Goal: Task Accomplishment & Management: Manage account settings

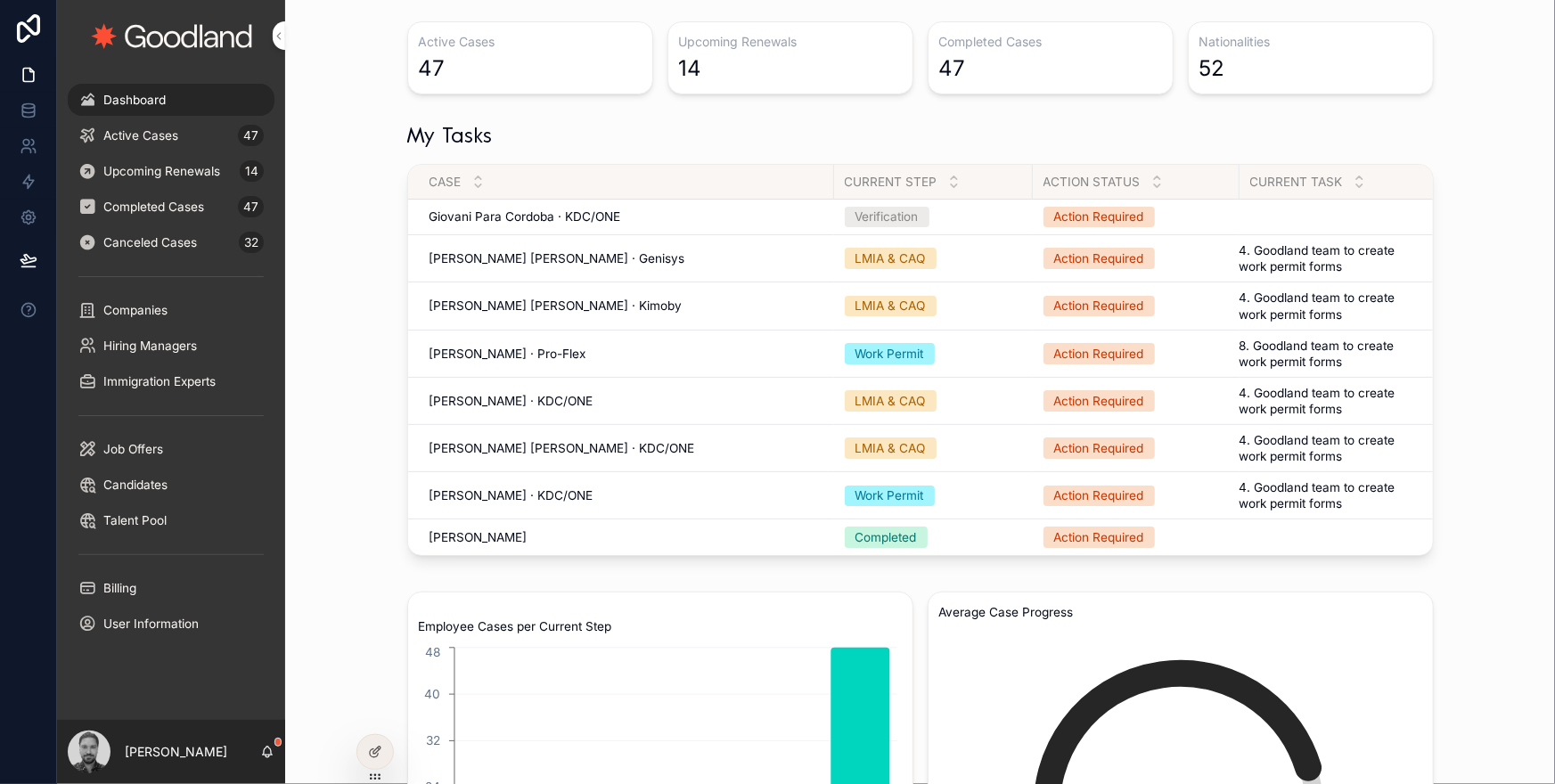
click at [583, 211] on span "Giovani Para Cordoba · KDC/ONE" at bounding box center [525, 216] width 191 height 16
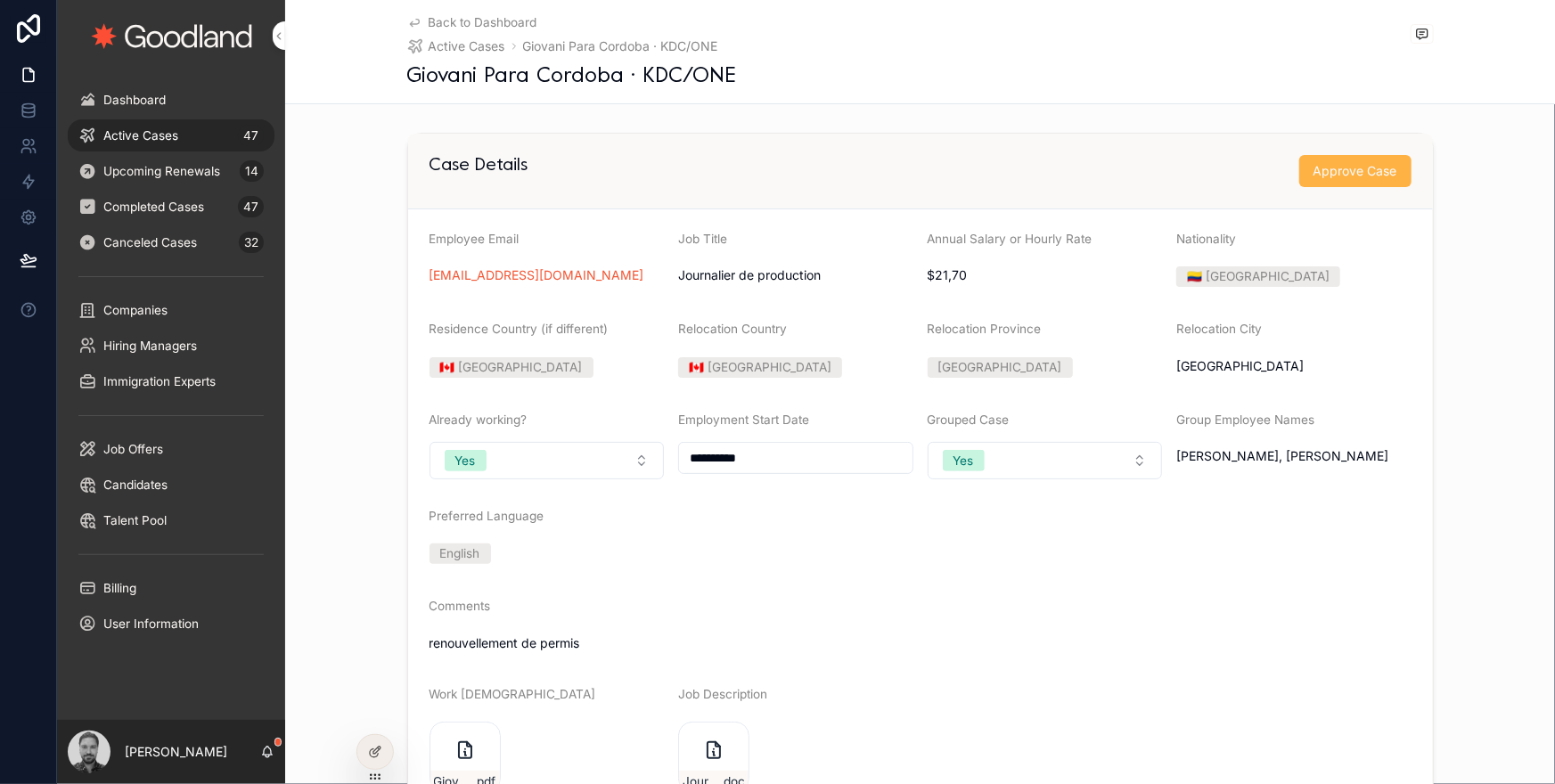
click at [1346, 179] on button "Approve Case" at bounding box center [1355, 171] width 112 height 32
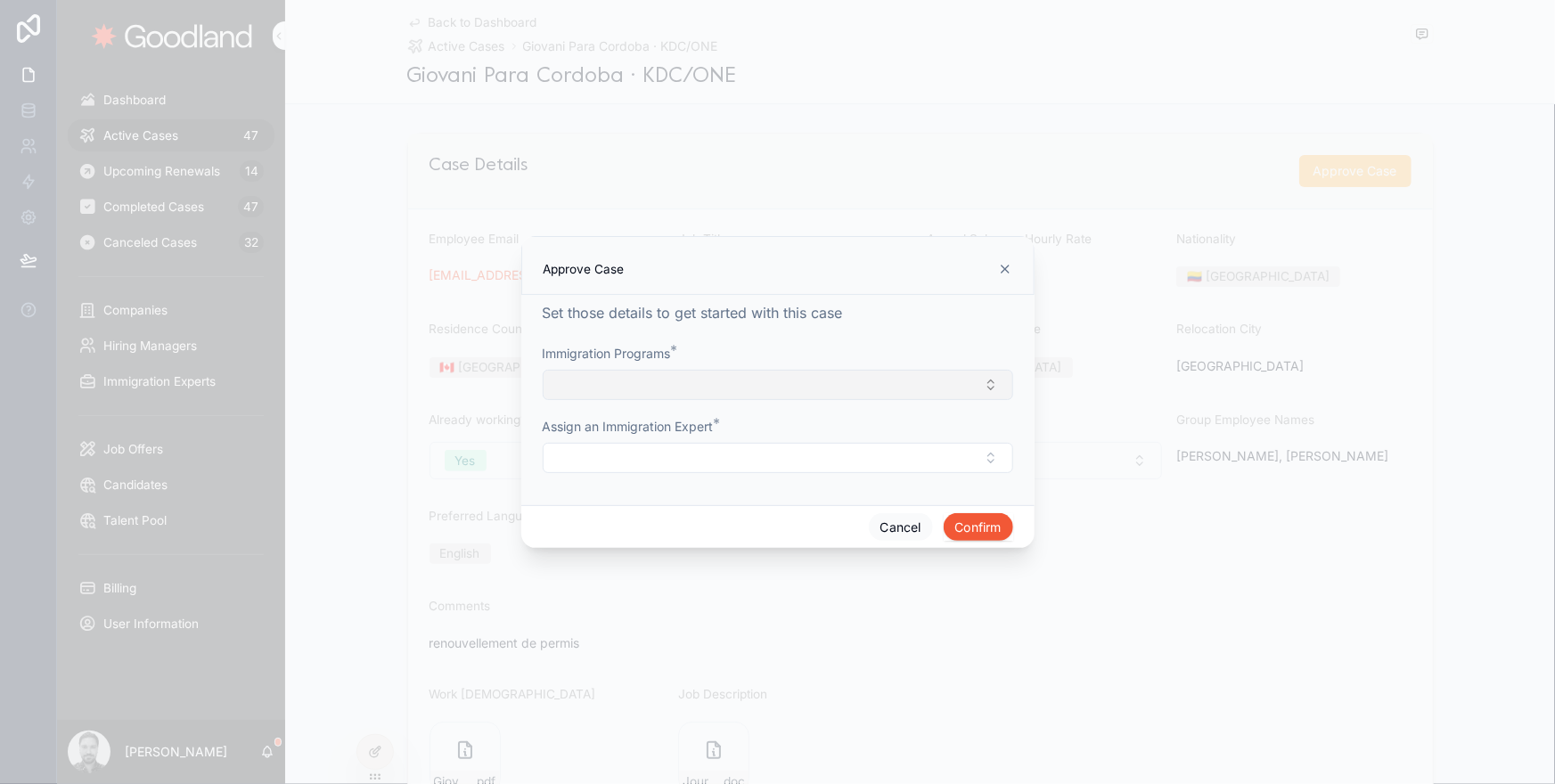
click at [948, 388] on button "Select Button" at bounding box center [778, 385] width 470 height 30
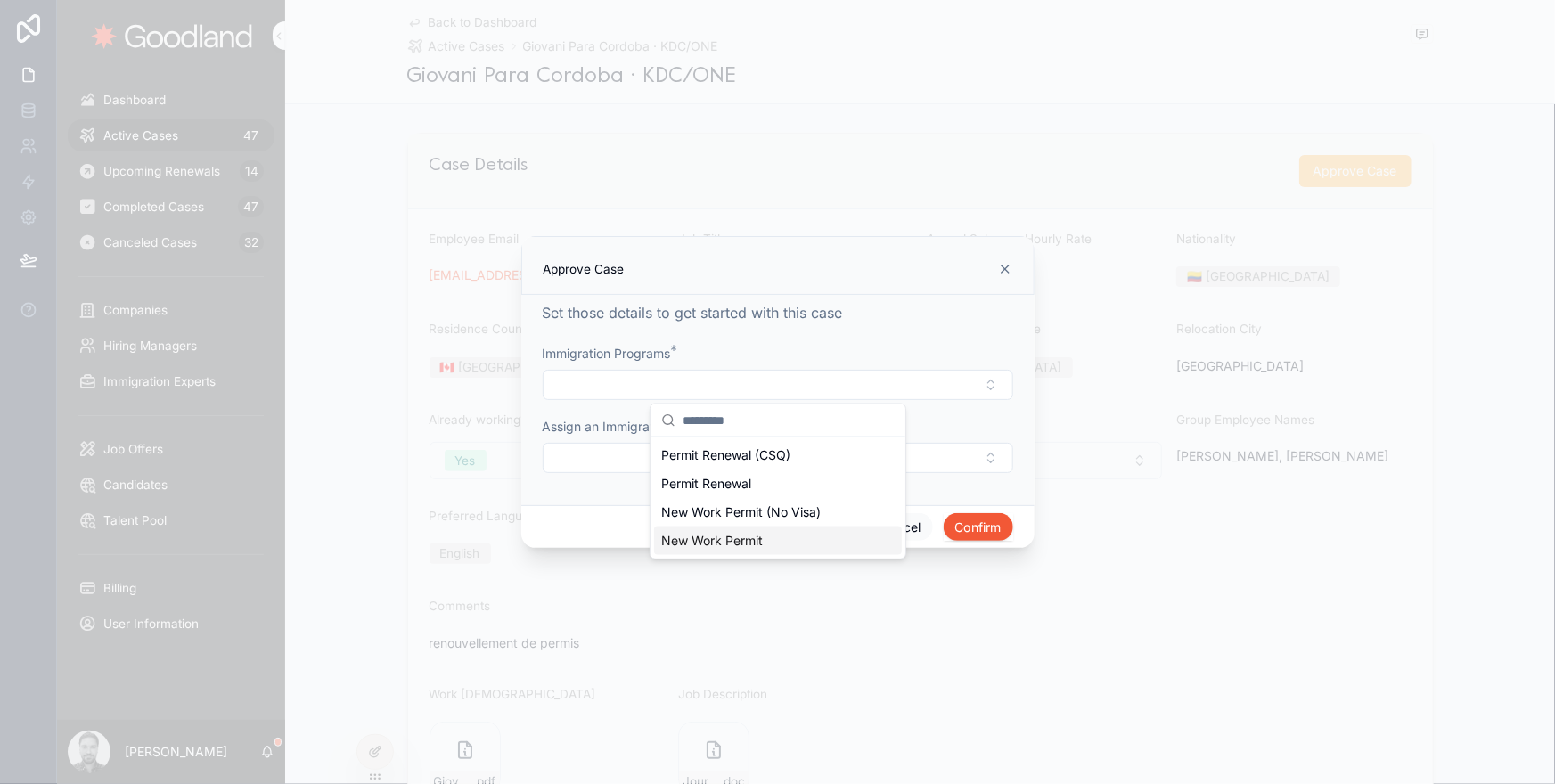
click at [812, 539] on div "New Work Permit" at bounding box center [778, 540] width 247 height 29
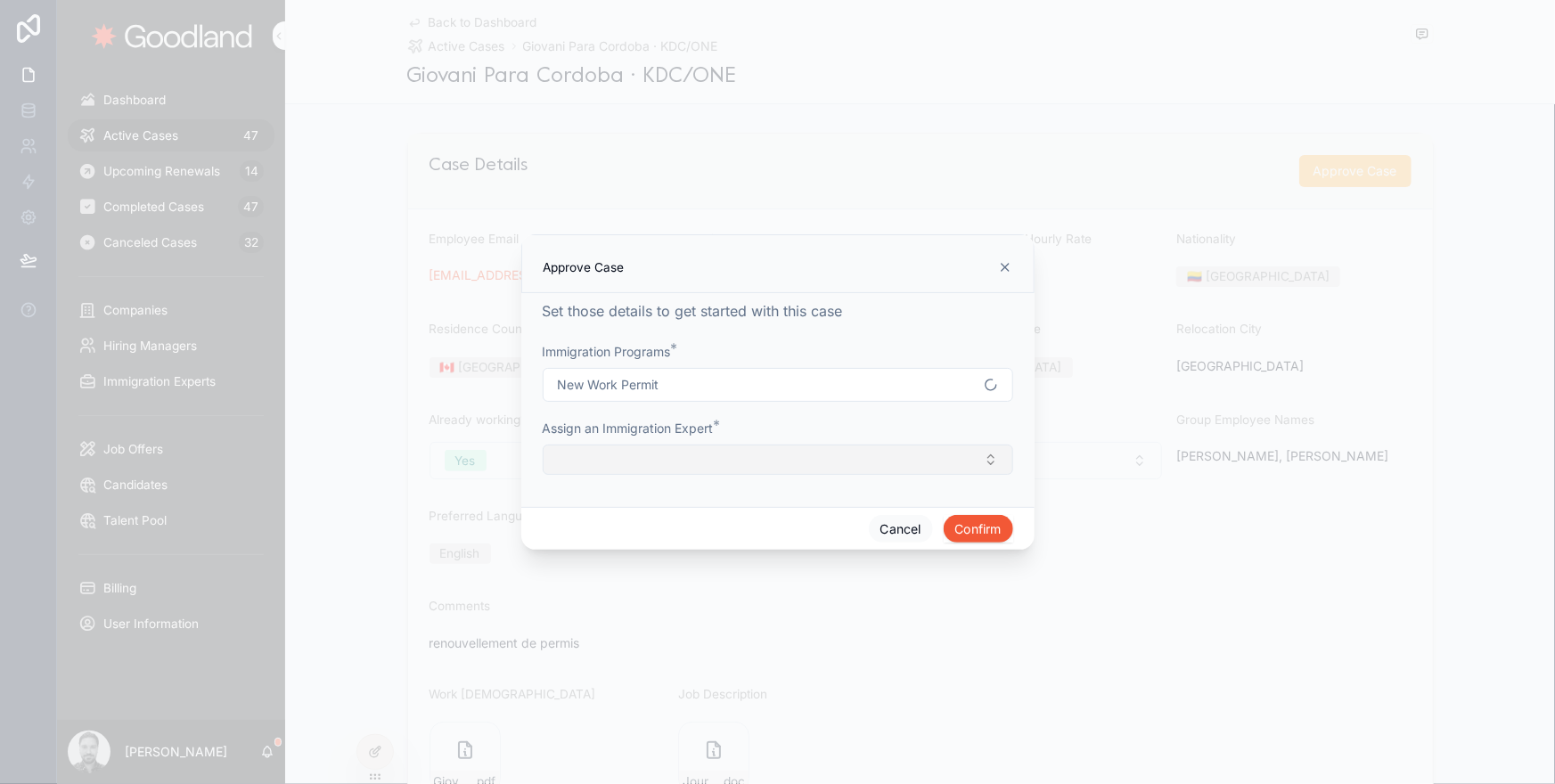
click at [820, 467] on button "Select Button" at bounding box center [778, 459] width 470 height 30
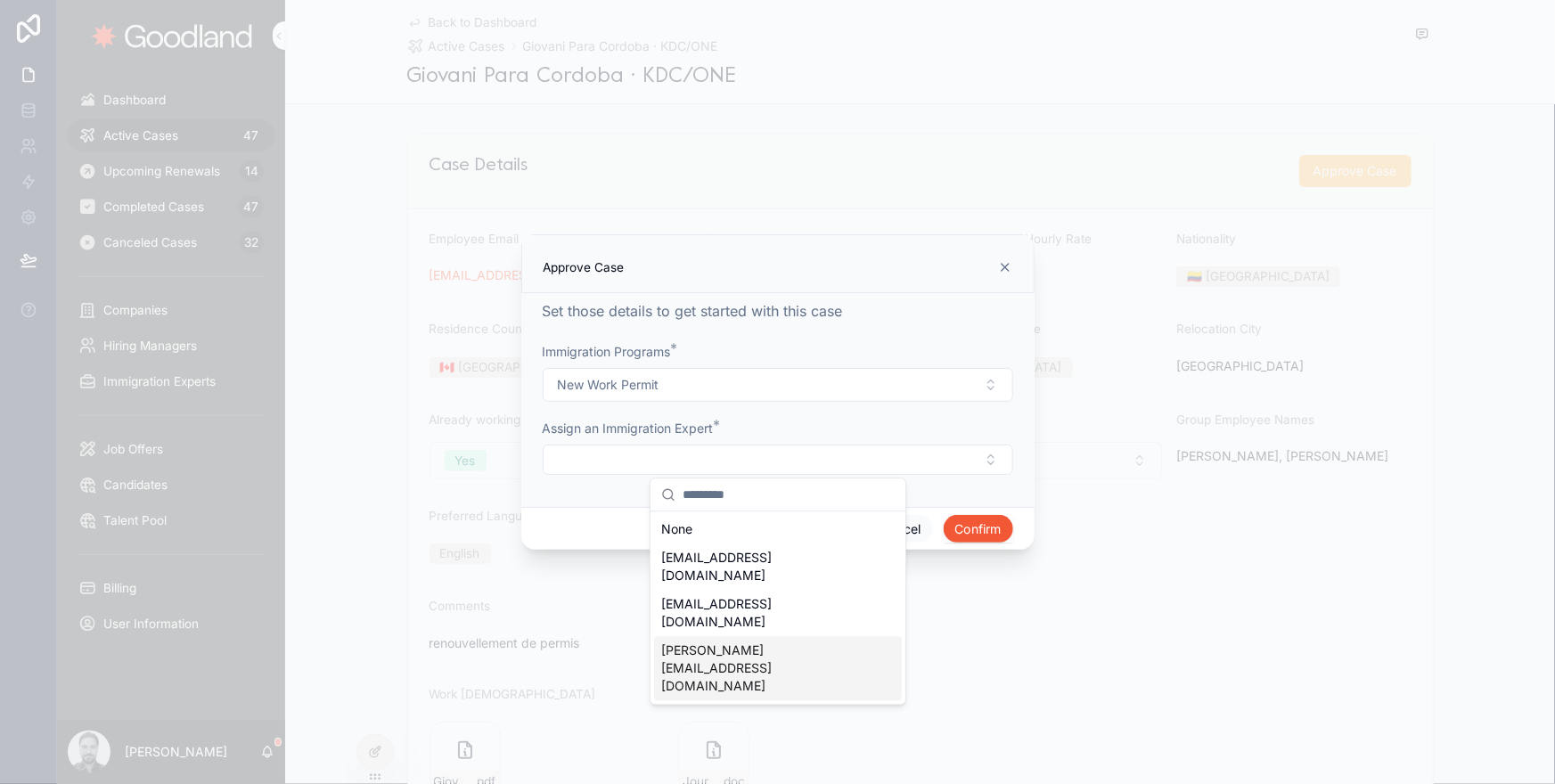
click at [798, 637] on div "[PERSON_NAME][EMAIL_ADDRESS][DOMAIN_NAME]" at bounding box center [778, 668] width 247 height 64
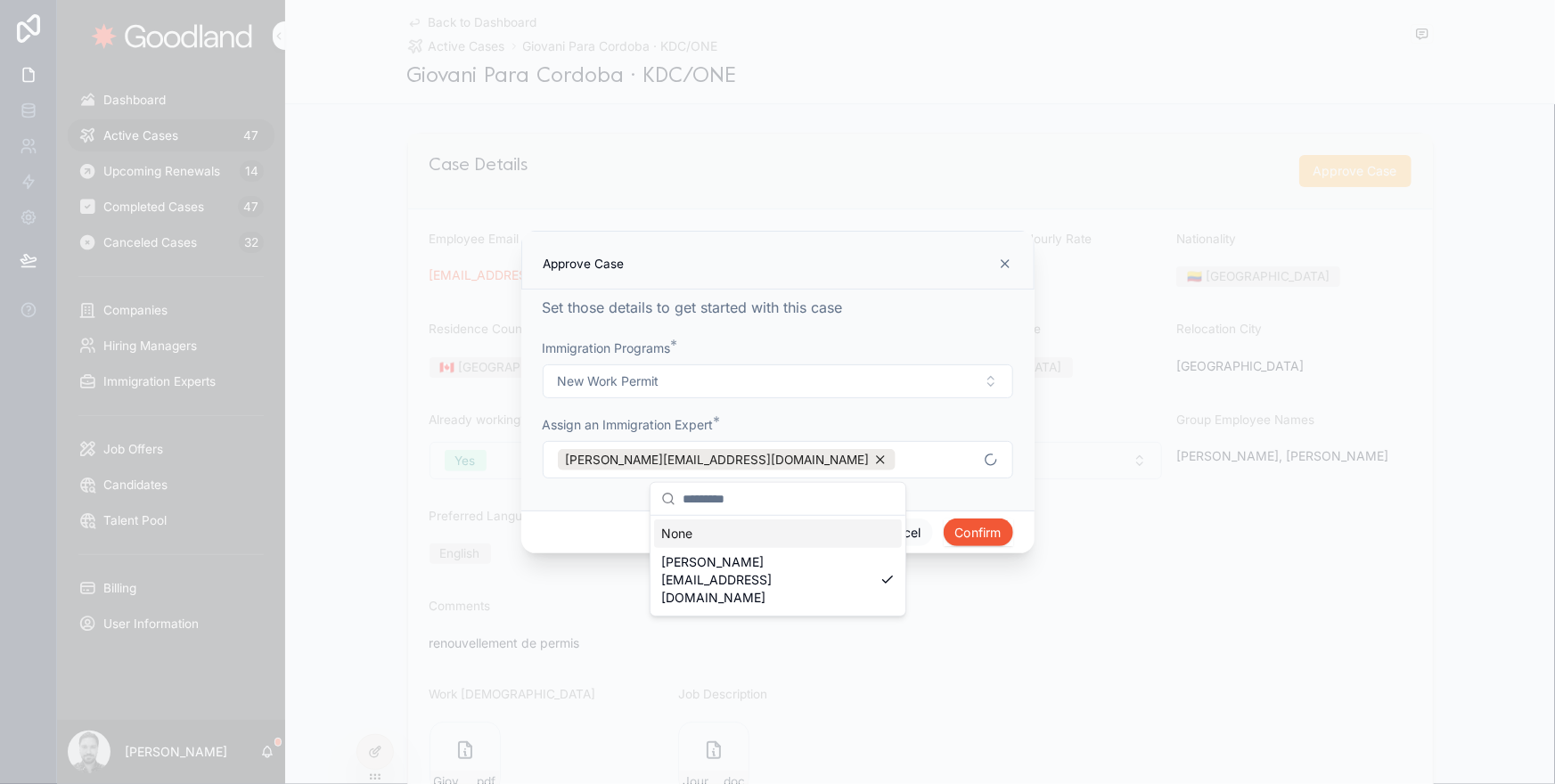
click at [939, 481] on form "Immigration Programs * New Work Permit Assign an Immigration Expert * [PERSON_N…" at bounding box center [778, 418] width 470 height 157
click at [998, 531] on button "Confirm" at bounding box center [978, 533] width 69 height 29
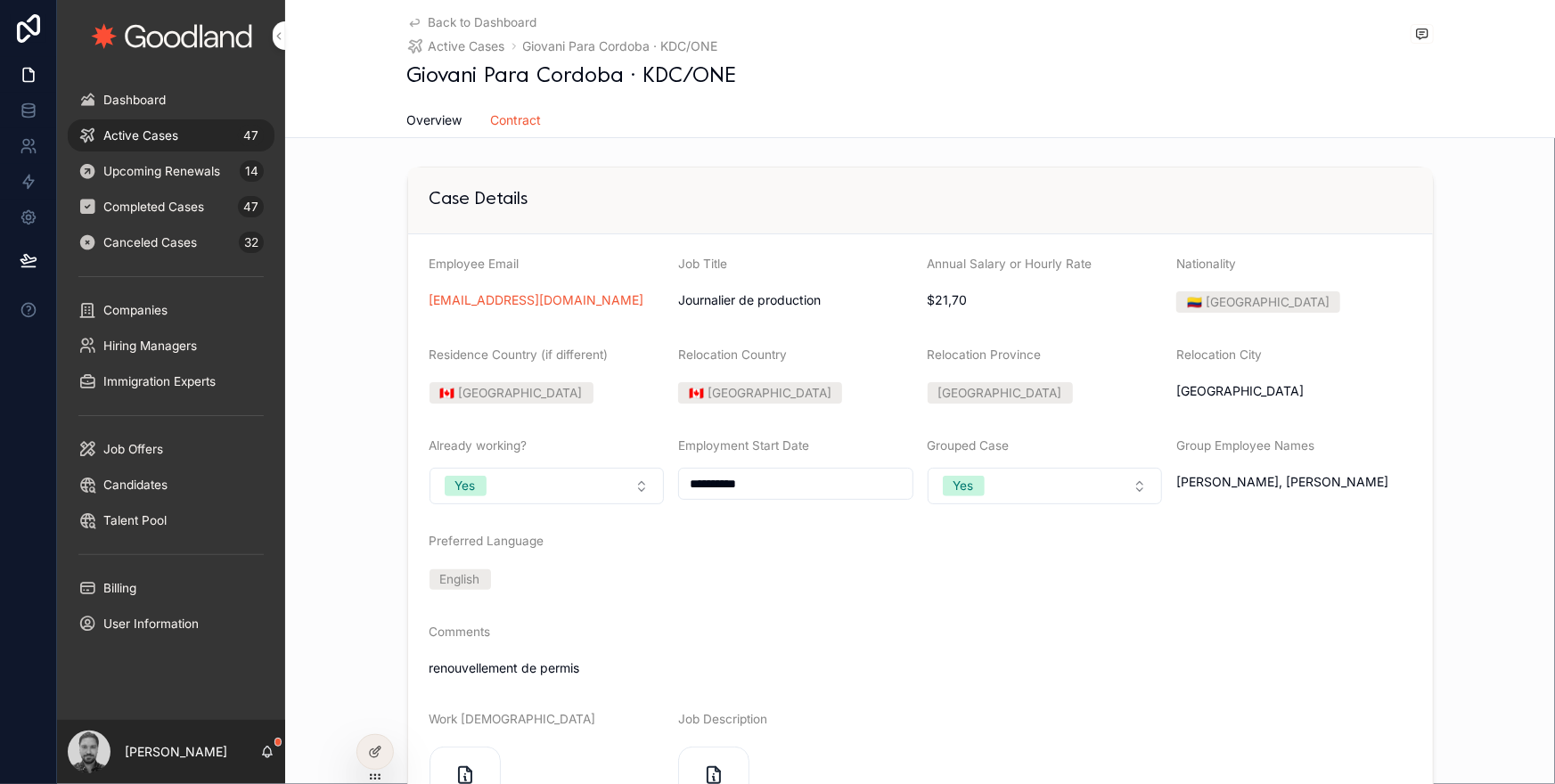
click at [184, 127] on div "Active Cases 47" at bounding box center [171, 135] width 186 height 29
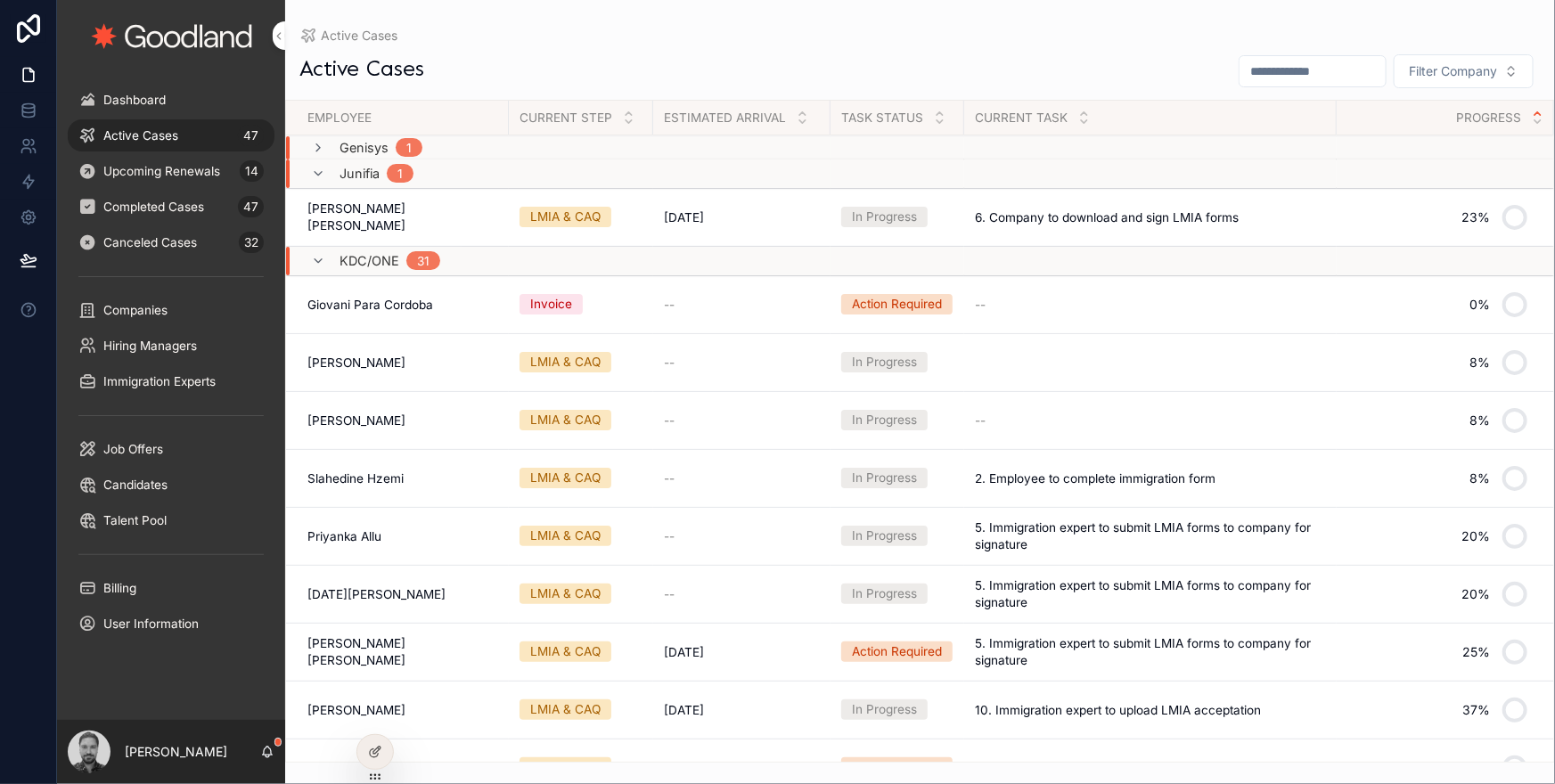
click at [554, 424] on div "LMIA & CAQ" at bounding box center [565, 419] width 70 height 18
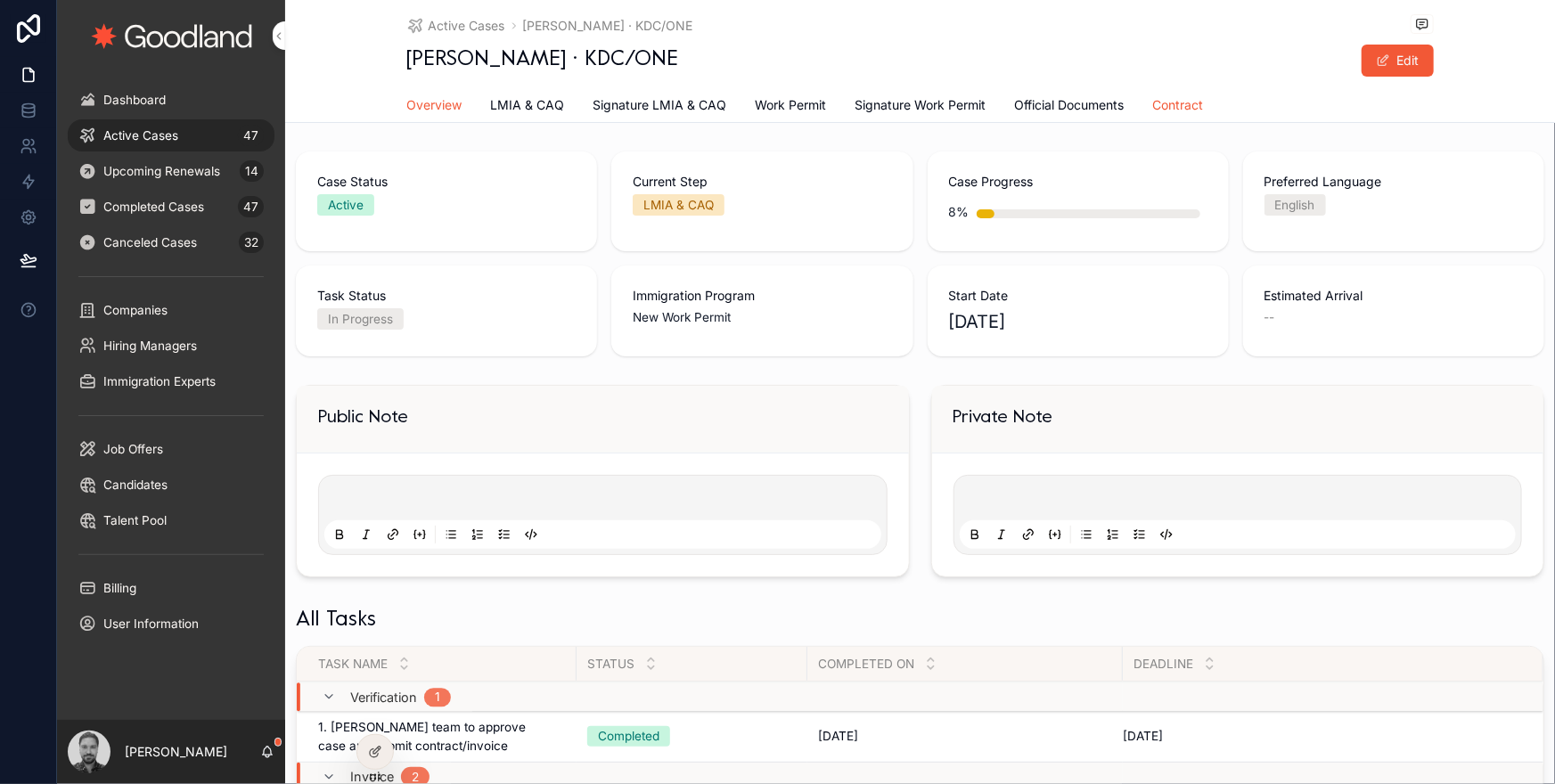
click at [1166, 108] on span "Contract" at bounding box center [1179, 105] width 50 height 18
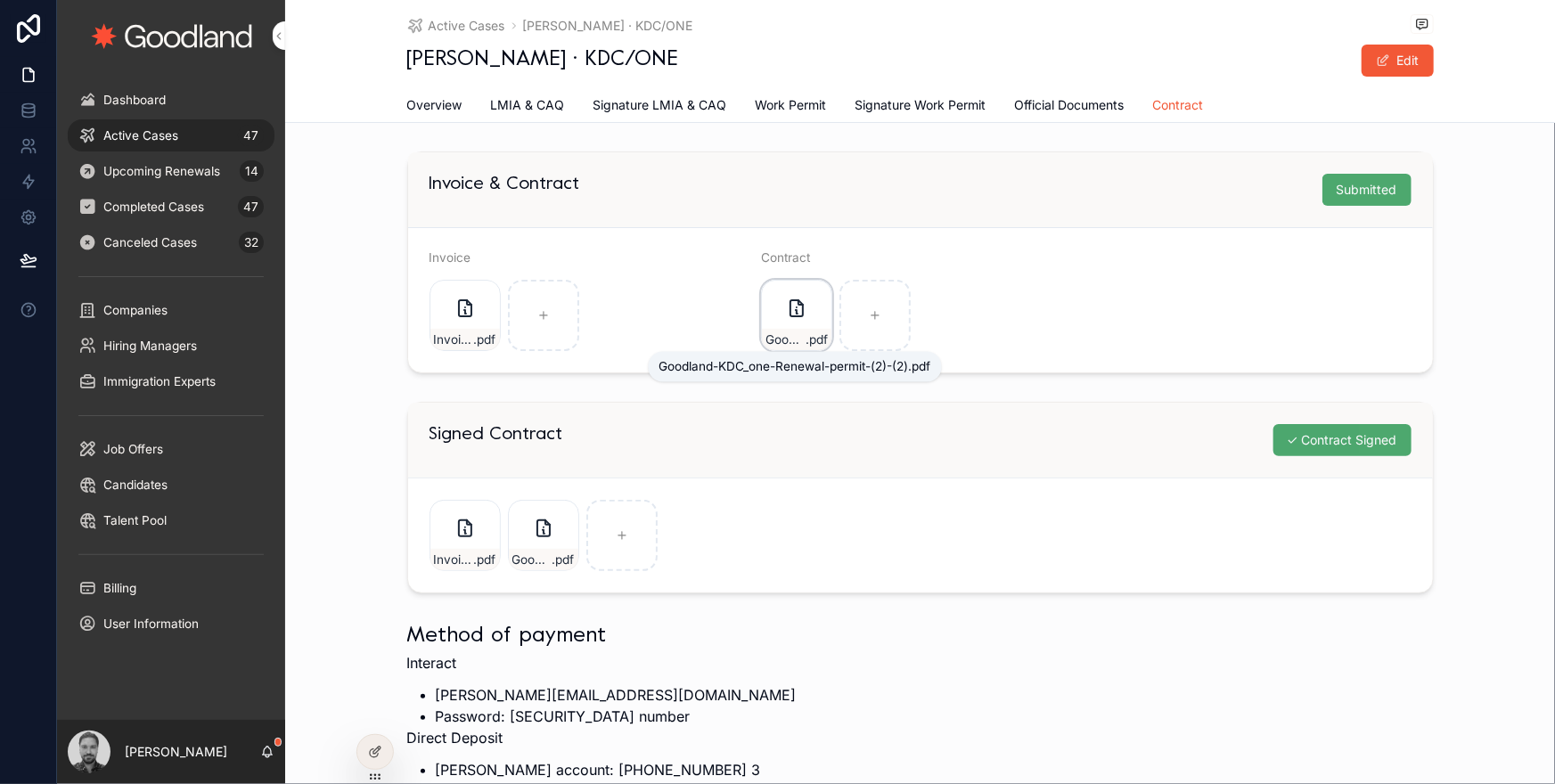
click at [799, 325] on div "Goodland-KDC_one-Renewal-permit-(2)-(2) .pdf" at bounding box center [796, 315] width 71 height 71
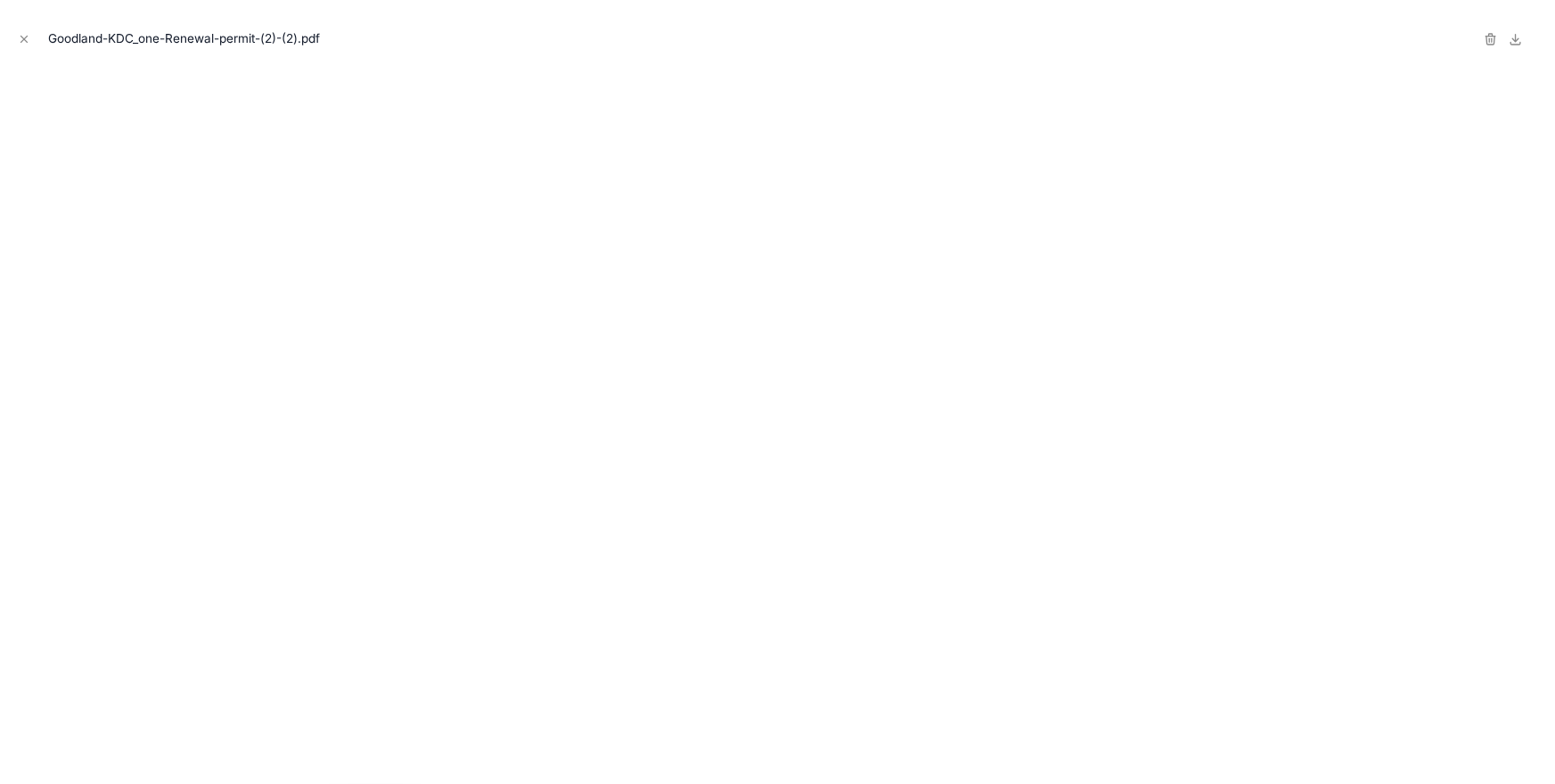
click at [1522, 41] on icon at bounding box center [1516, 38] width 14 height 14
click at [18, 38] on icon "Close modal" at bounding box center [23, 38] width 12 height 12
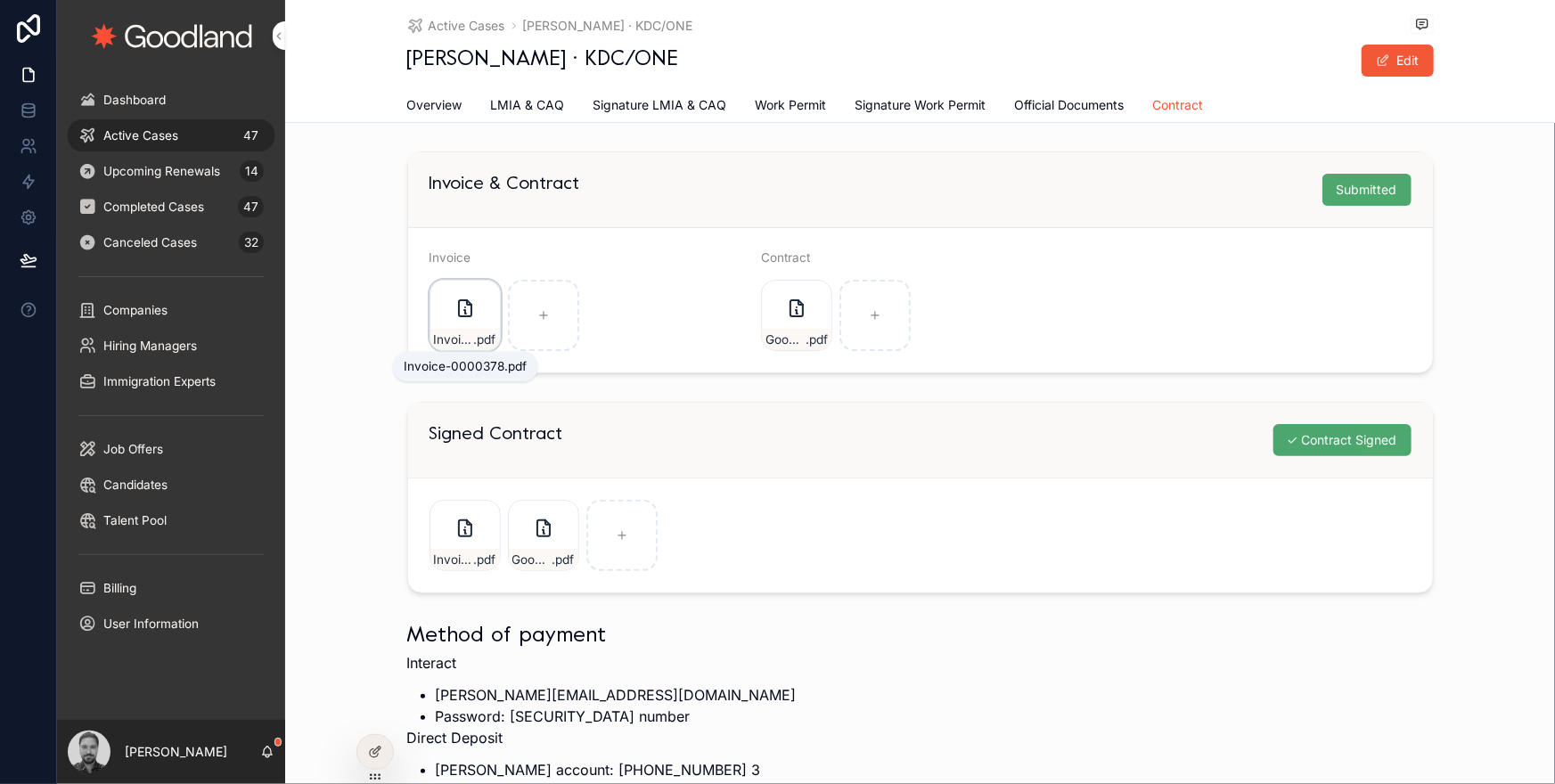
click at [459, 335] on span "Invoice-0000378" at bounding box center [454, 339] width 40 height 16
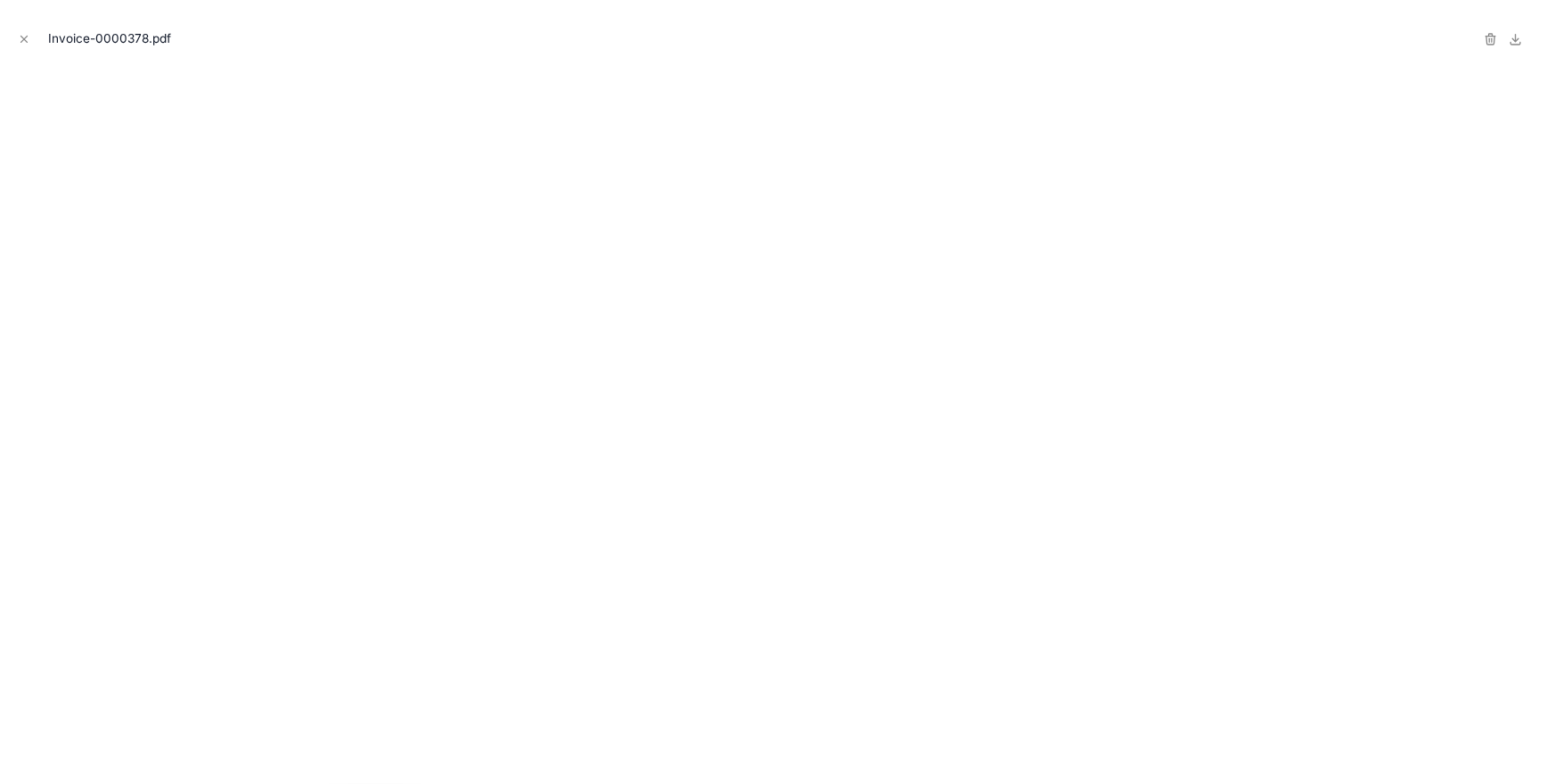
click at [27, 40] on icon "Close modal" at bounding box center [23, 38] width 12 height 12
click at [27, 40] on icon at bounding box center [28, 28] width 35 height 29
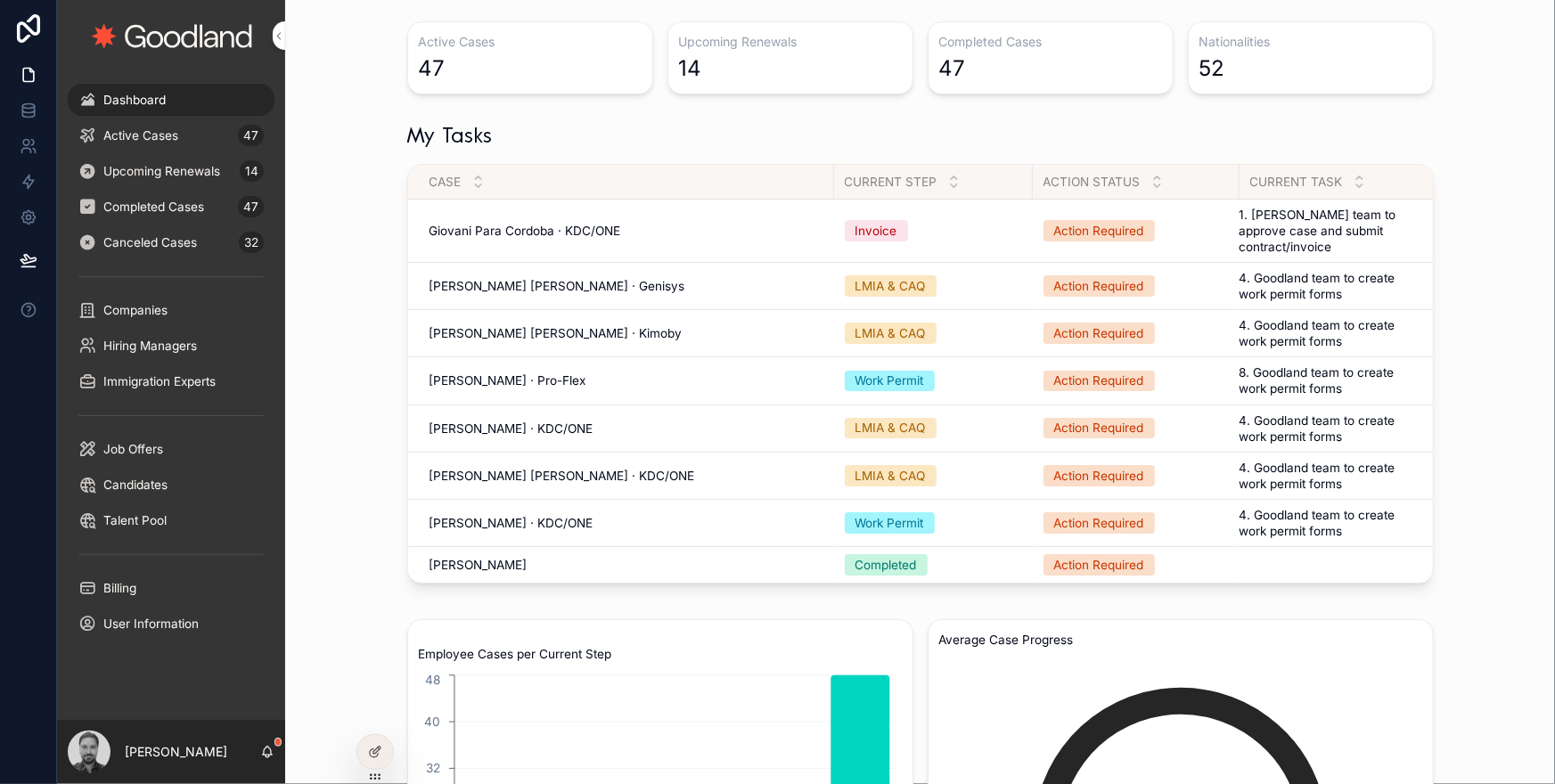
click at [554, 234] on span "Giovani Para Cordoba · KDC/ONE" at bounding box center [525, 231] width 191 height 16
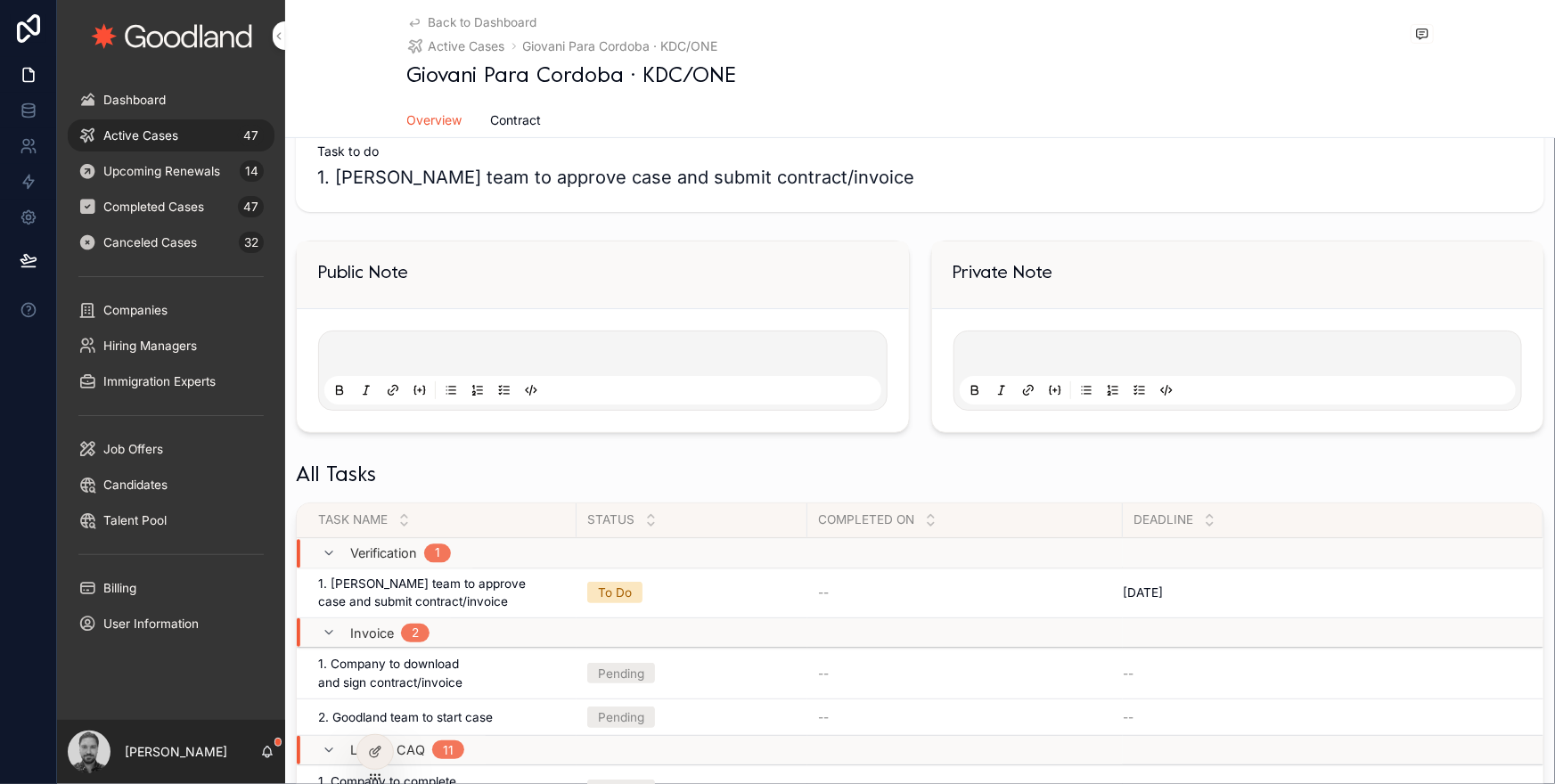
scroll to position [83, 0]
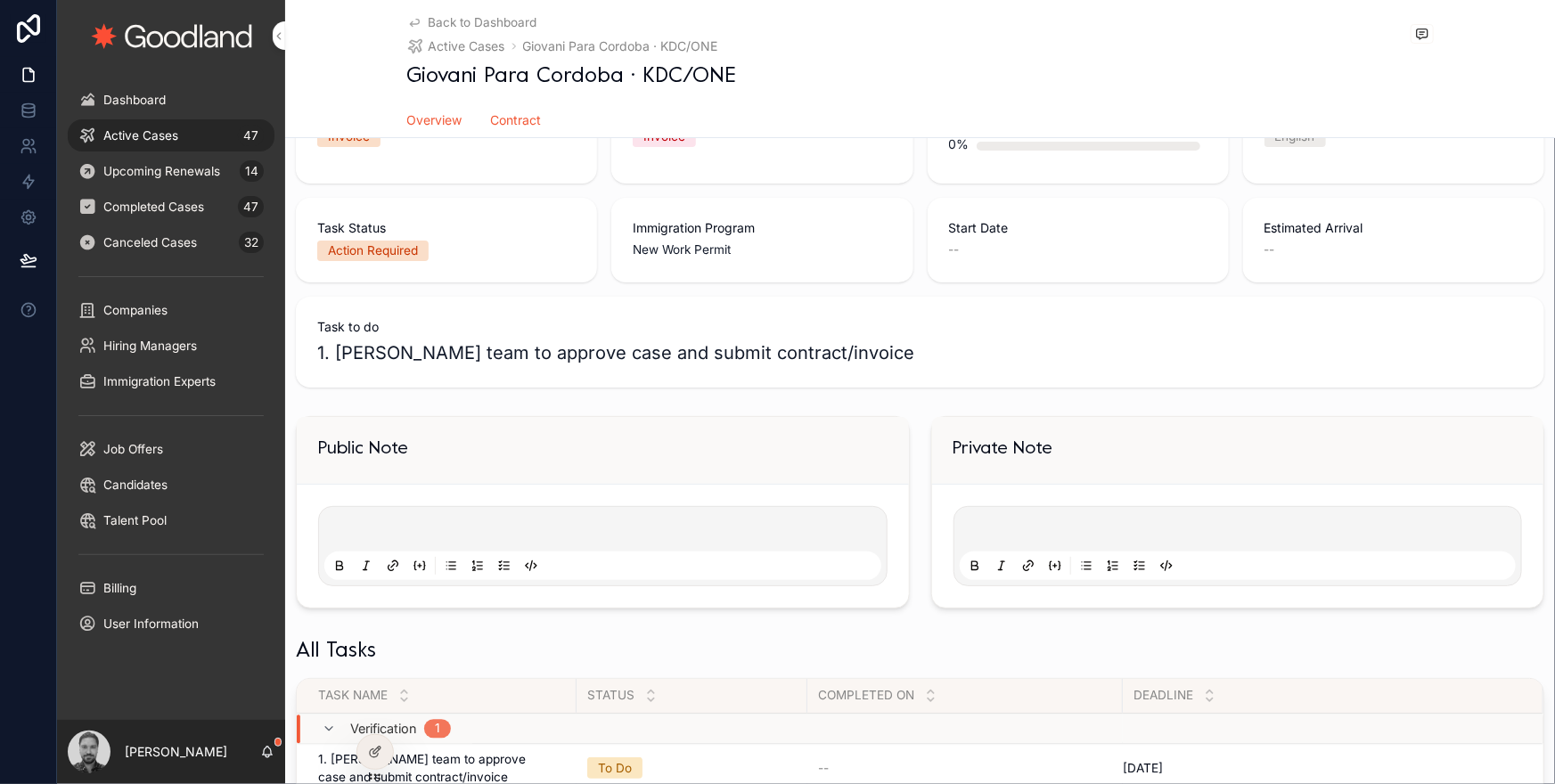
click at [524, 119] on span "Contract" at bounding box center [516, 119] width 50 height 18
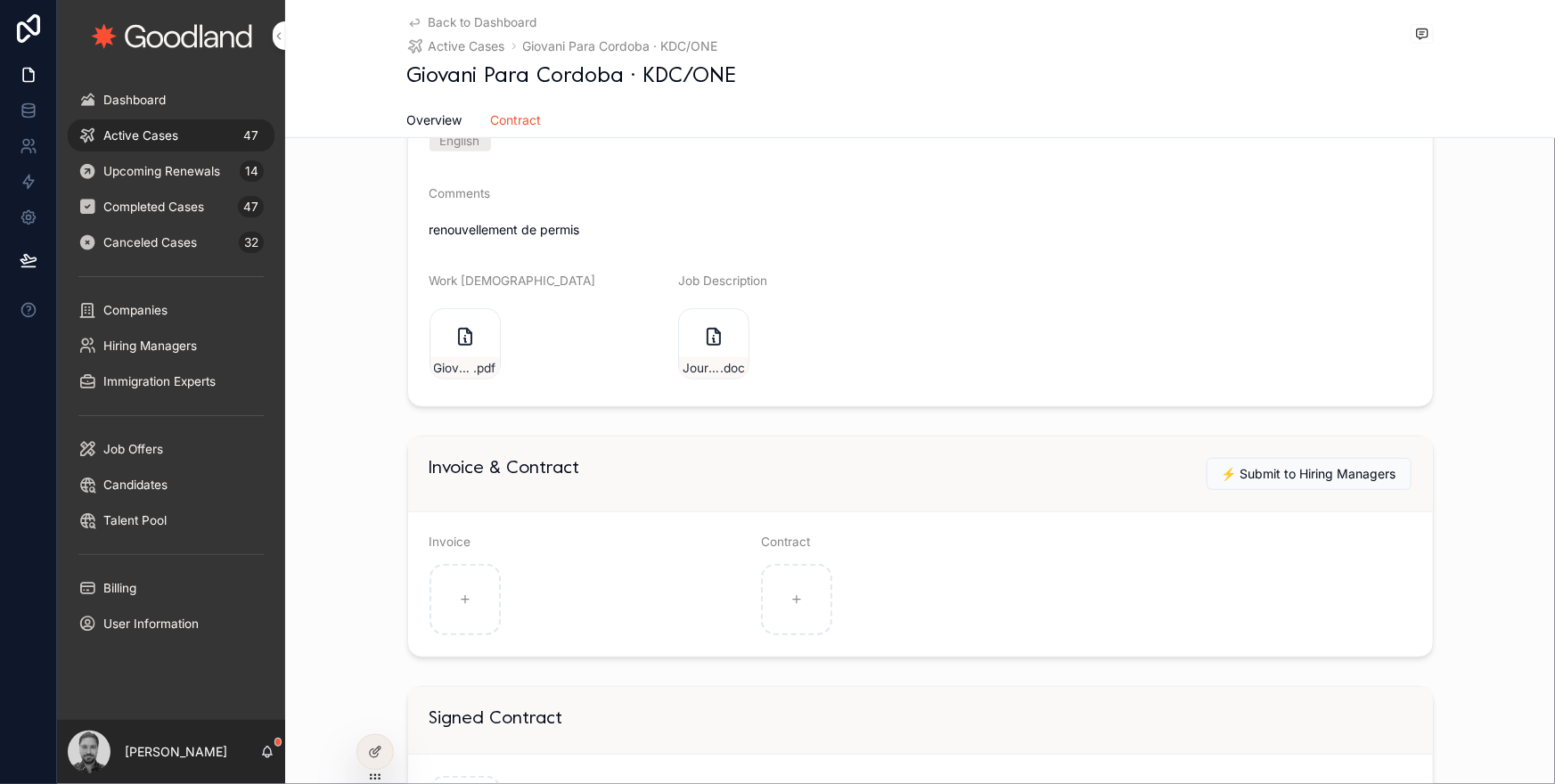
scroll to position [609, 0]
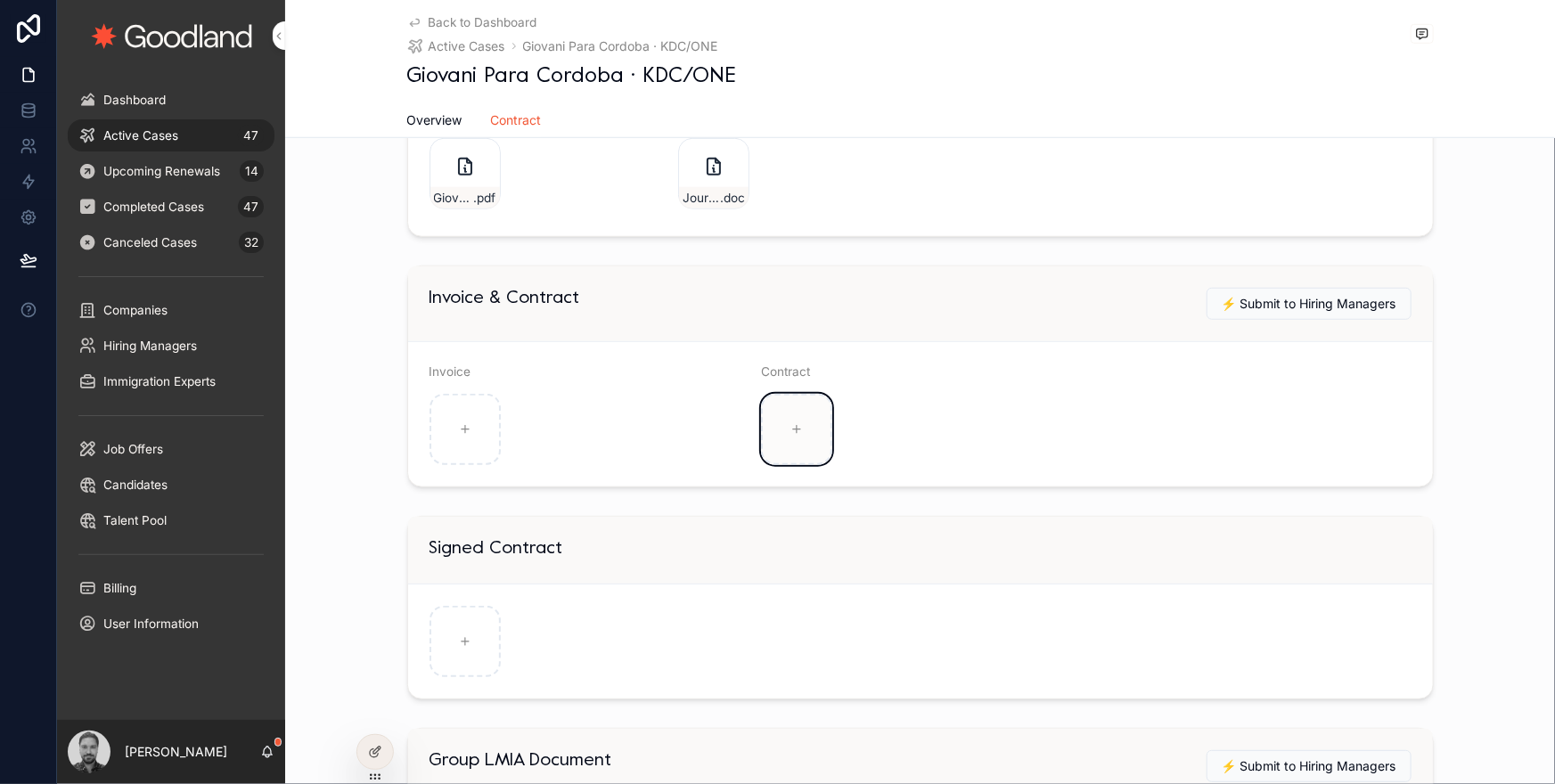
click at [799, 428] on icon "scrollable content" at bounding box center [796, 429] width 12 height 12
type input "**********"
click at [460, 427] on icon "scrollable content" at bounding box center [465, 429] width 12 height 12
type input "**********"
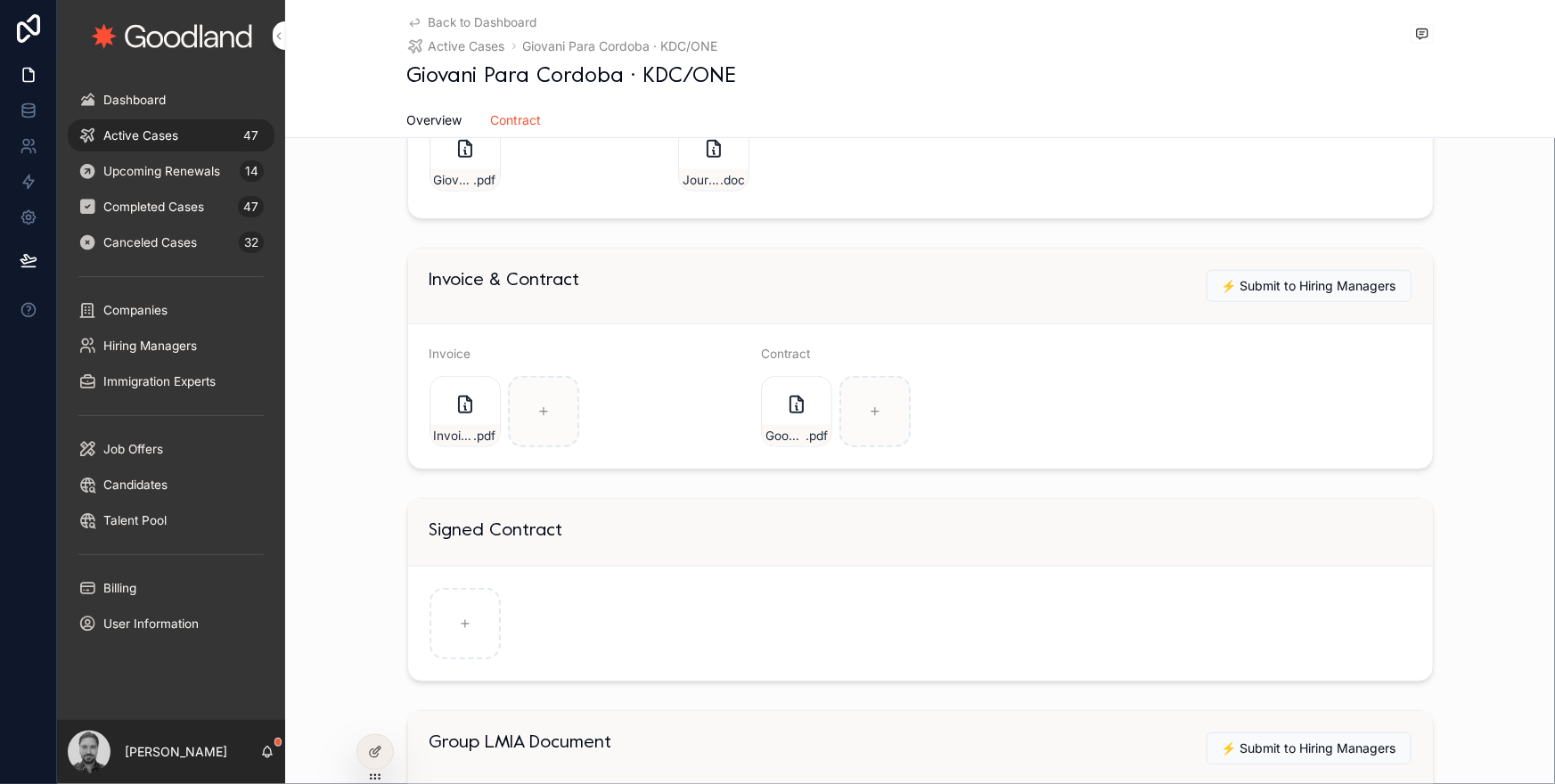
scroll to position [543, 0]
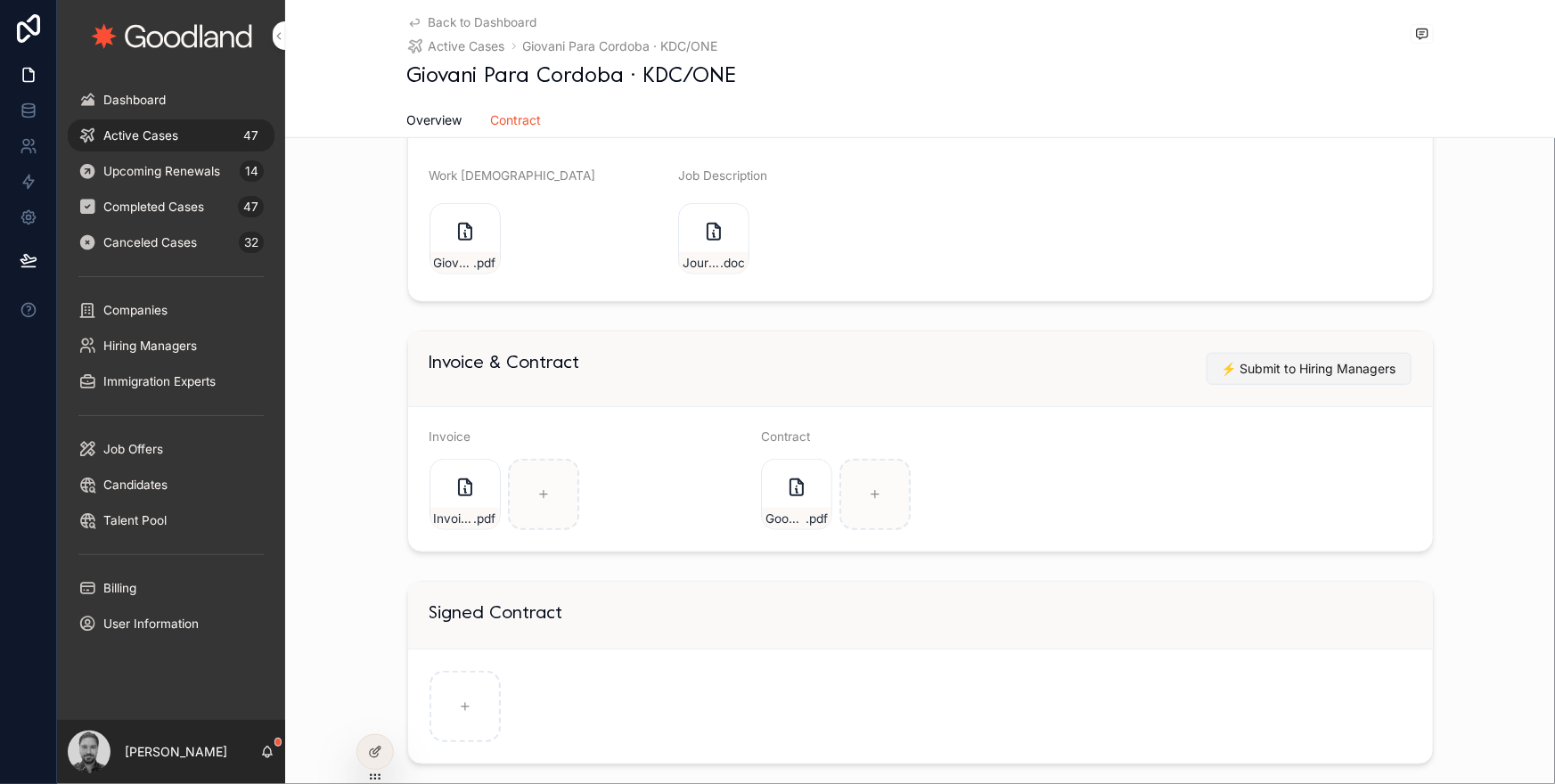
click at [1235, 371] on span "⚡️ Submit to Hiring Managers" at bounding box center [1309, 369] width 175 height 18
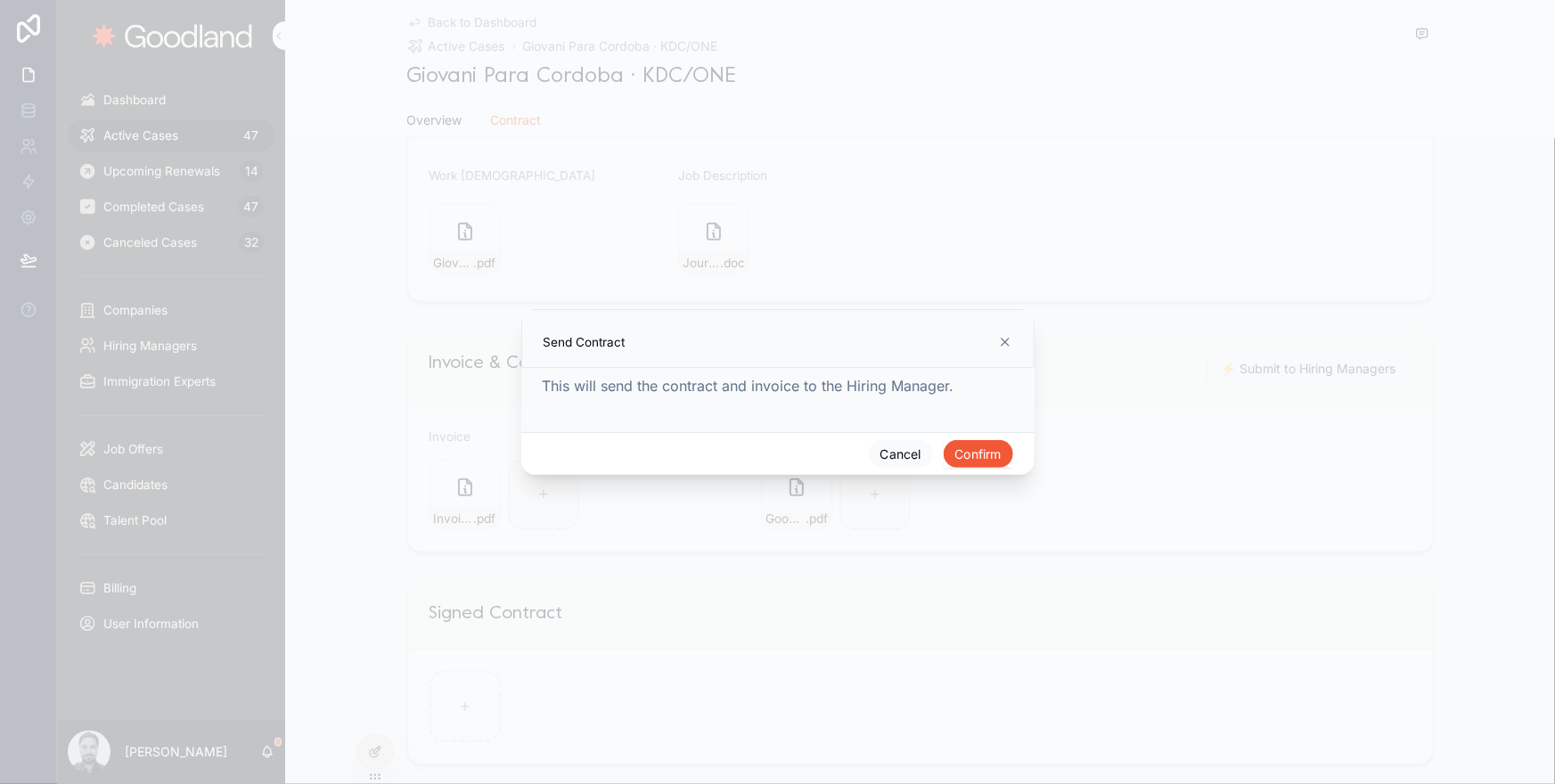
click at [974, 452] on button "Confirm" at bounding box center [978, 455] width 69 height 29
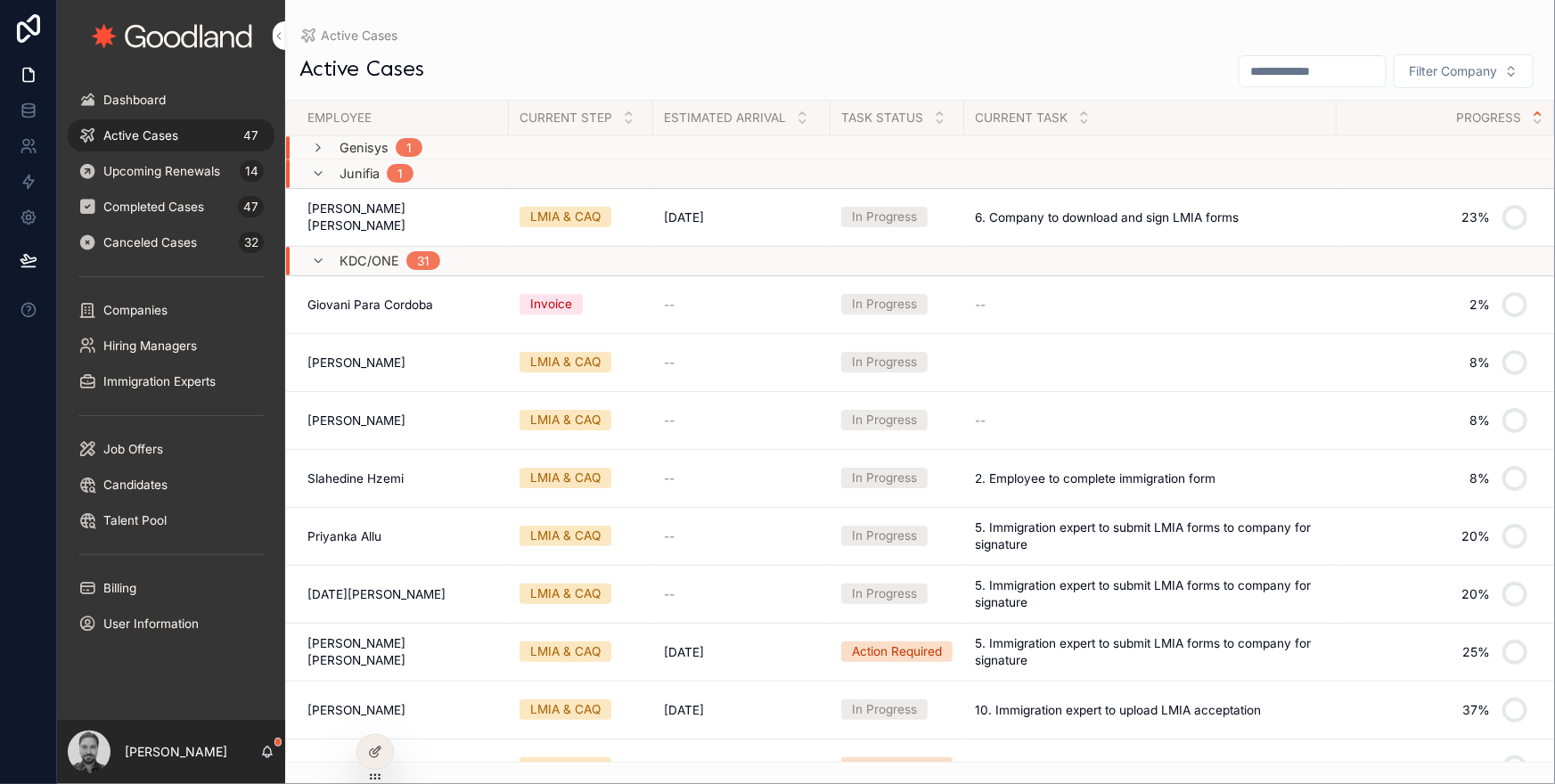
click at [569, 421] on div "LMIA & CAQ" at bounding box center [565, 419] width 70 height 18
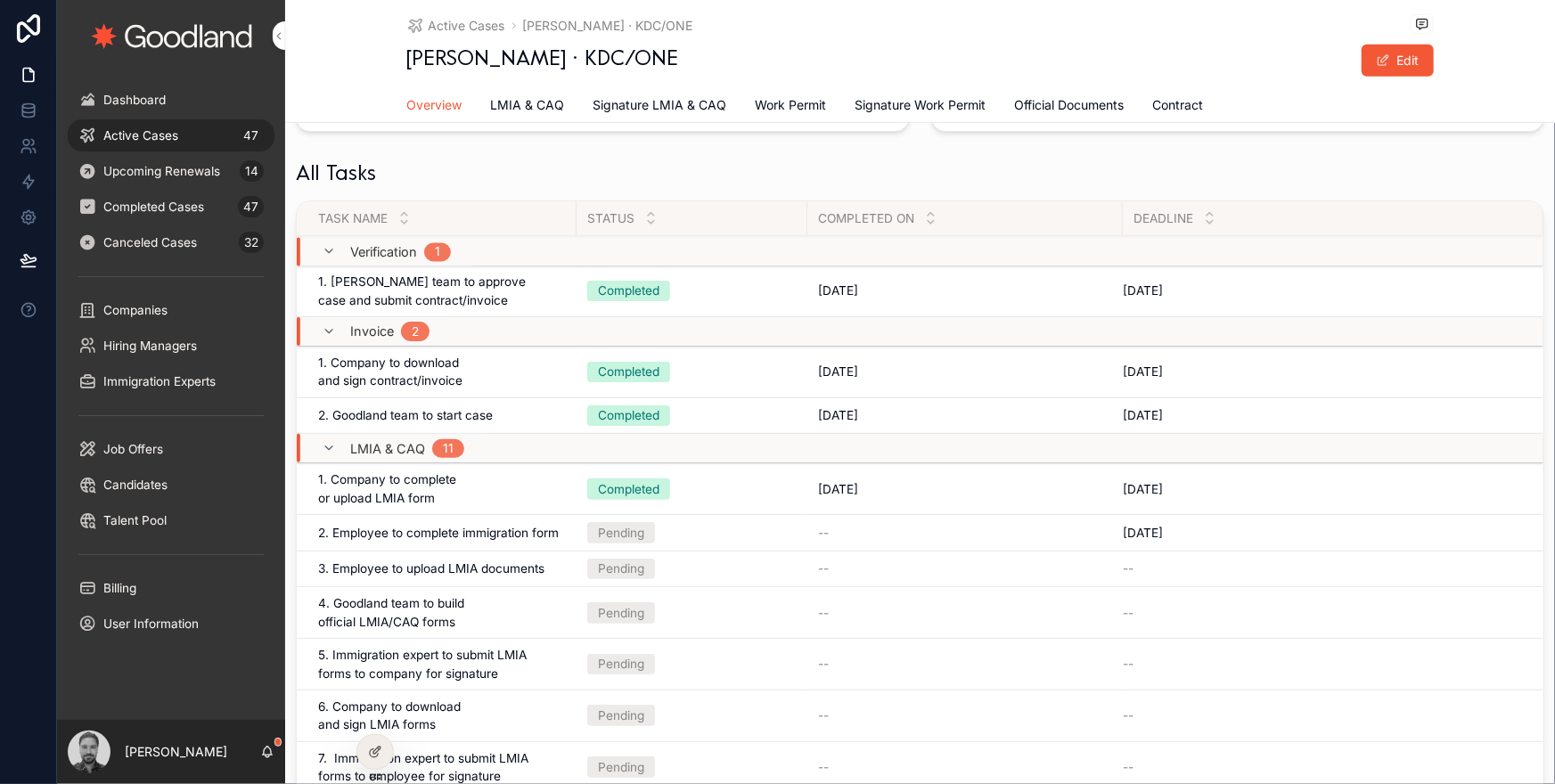
scroll to position [451, 0]
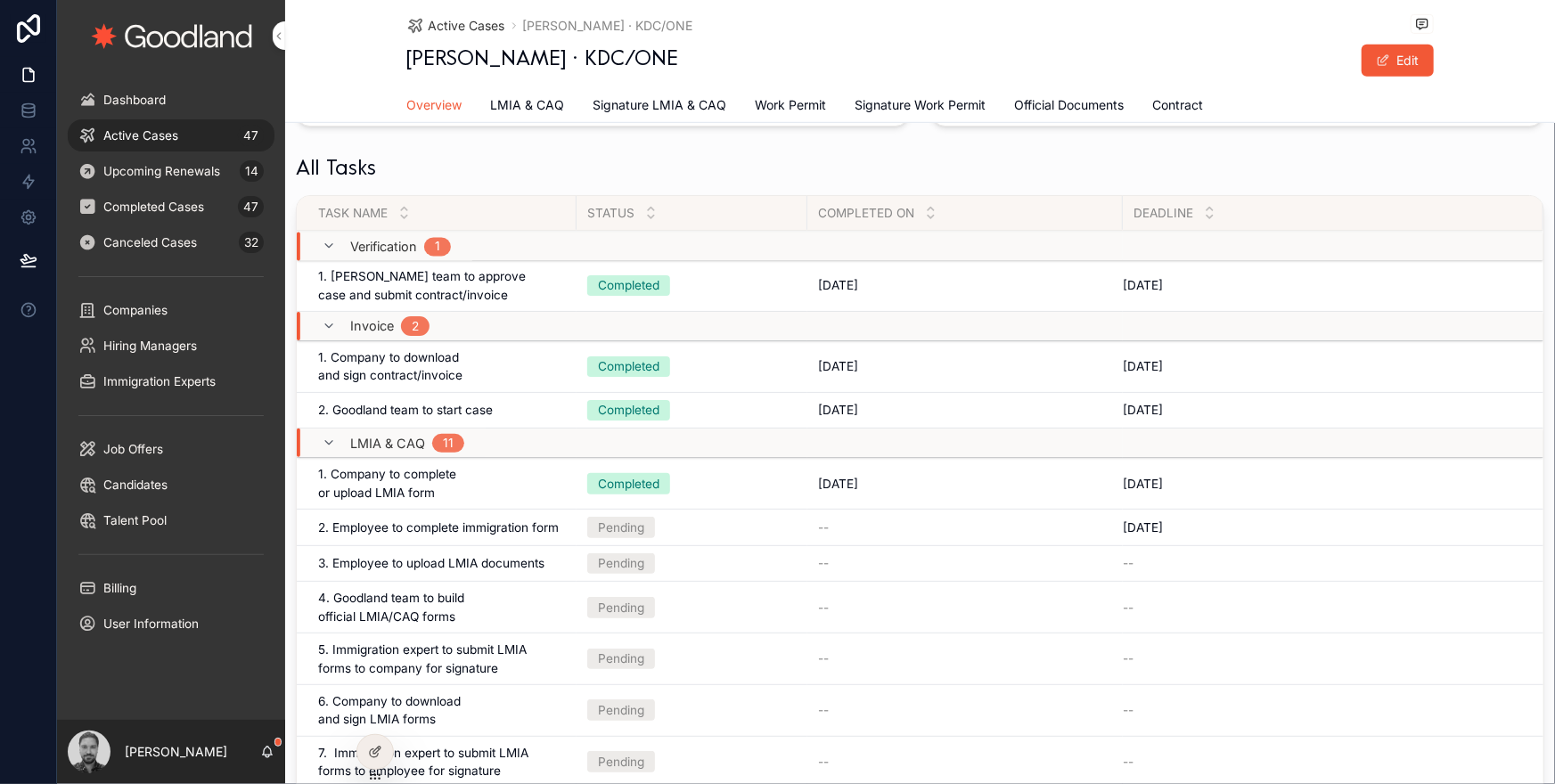
click at [469, 27] on span "Active Cases" at bounding box center [467, 25] width 77 height 18
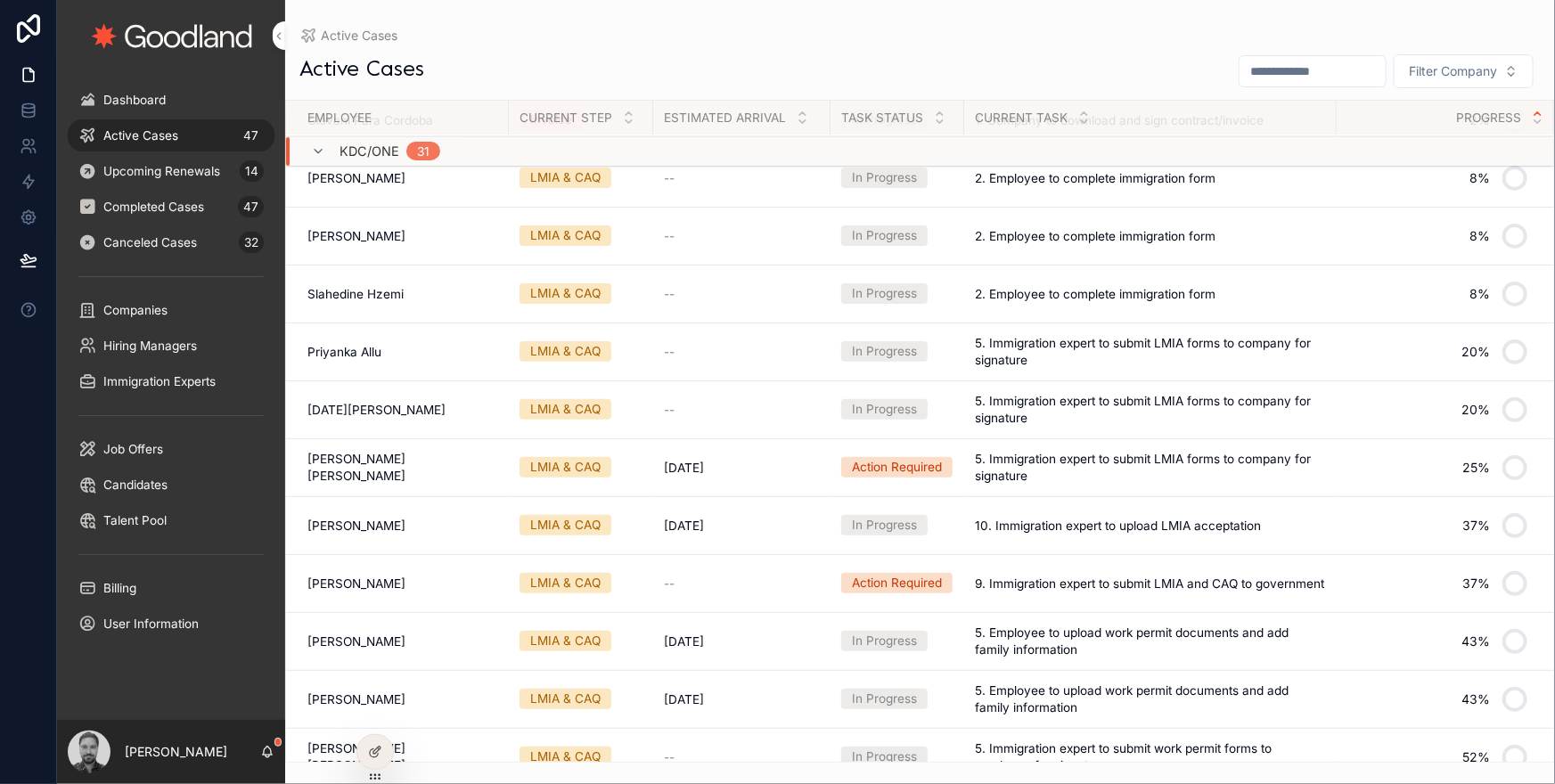
scroll to position [186, 0]
click at [1017, 343] on span "5. Immigration expert to submit LMIA forms to company for signature" at bounding box center [1151, 350] width 351 height 32
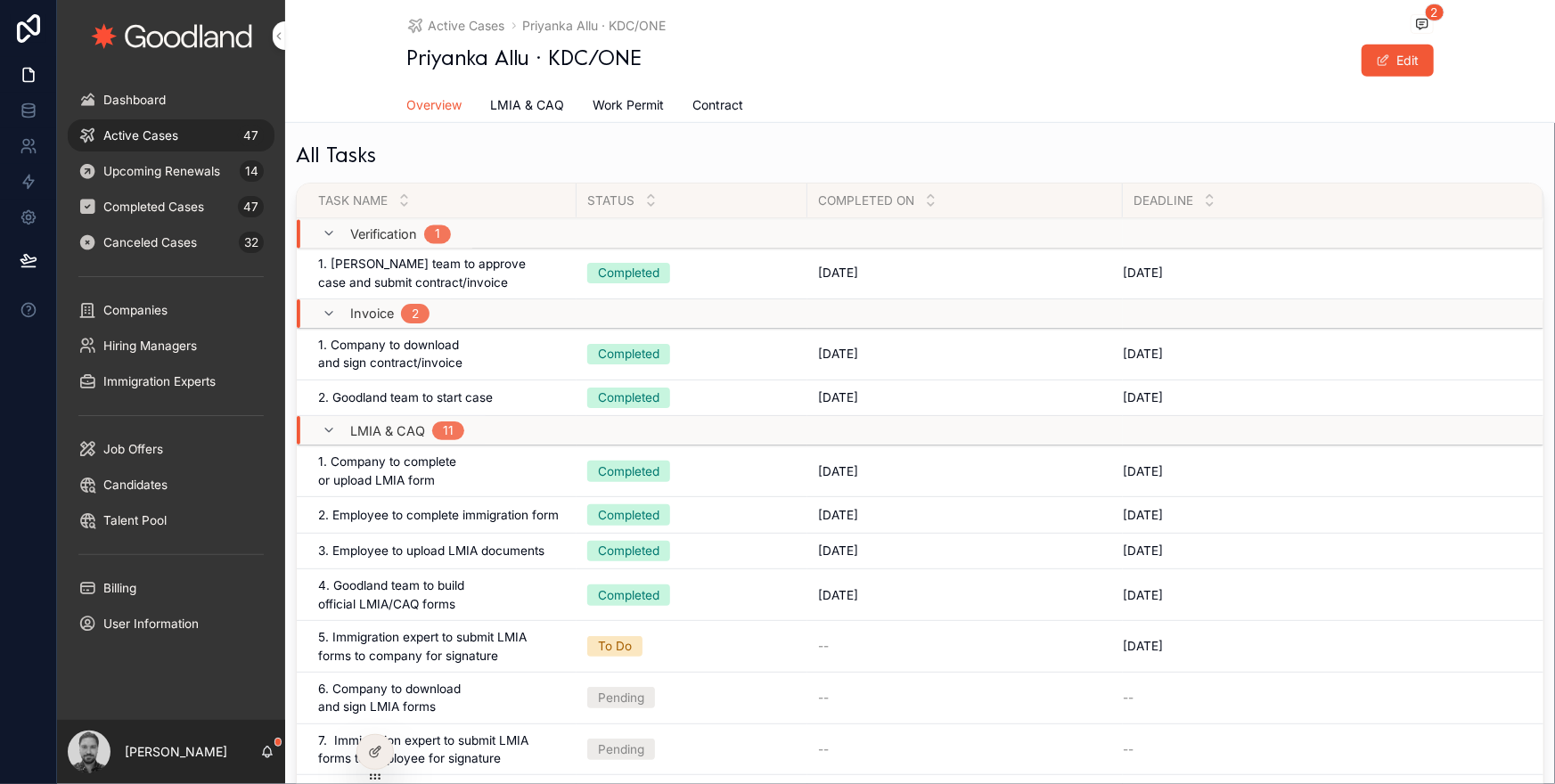
scroll to position [580, 0]
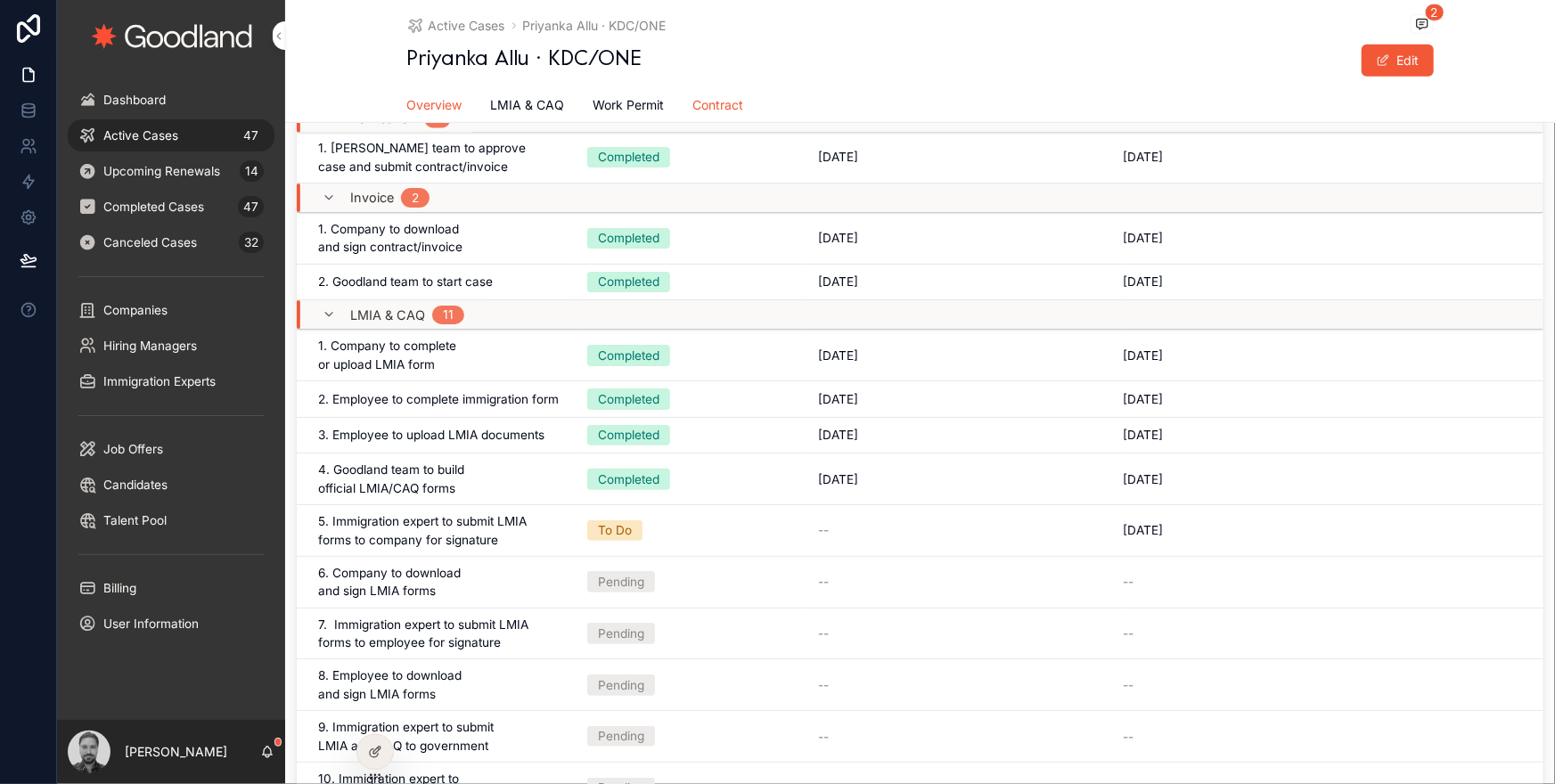
click at [727, 106] on span "Contract" at bounding box center [719, 105] width 50 height 18
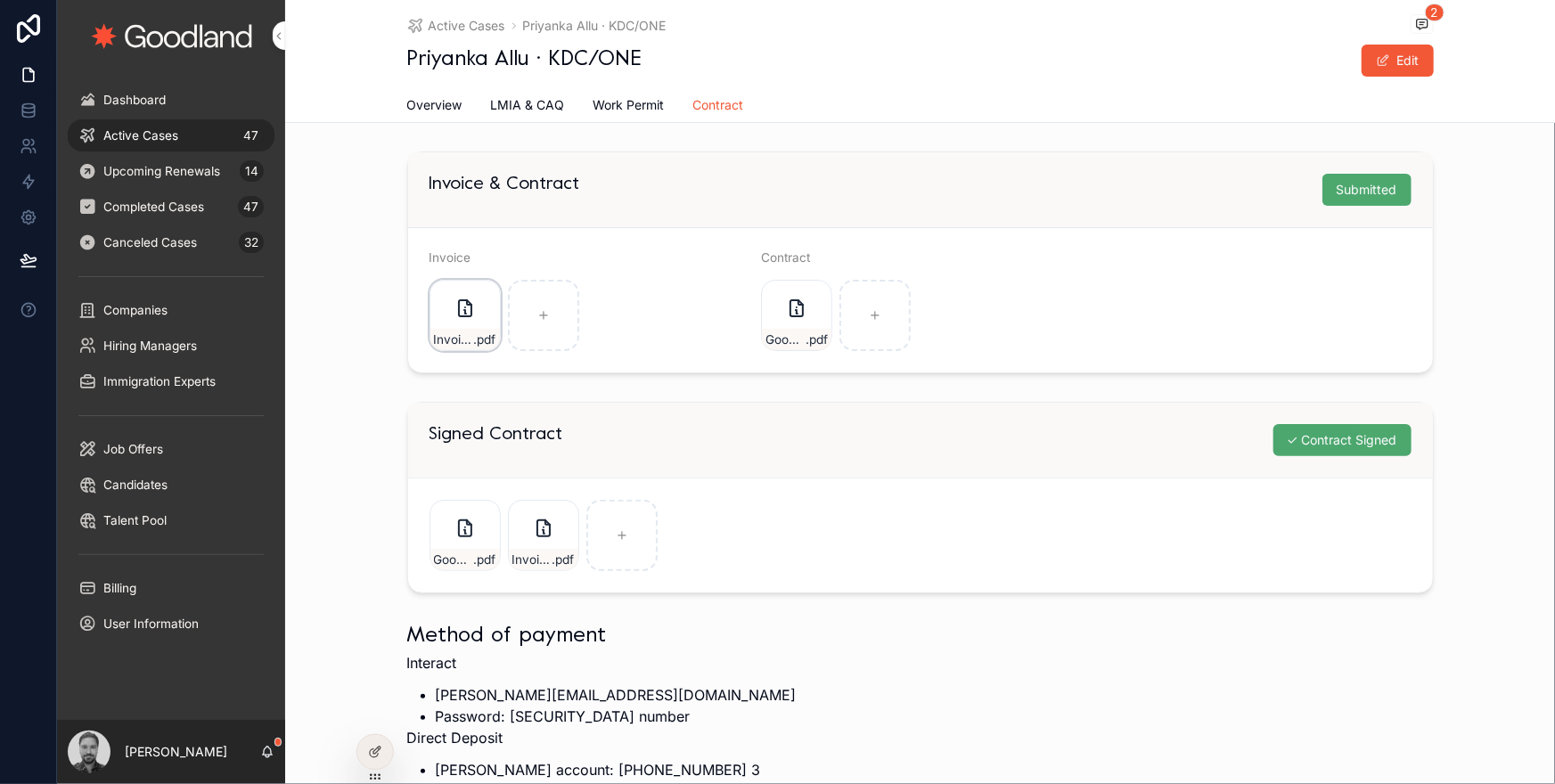
click at [477, 325] on div "Invoice-0000352 .pdf" at bounding box center [465, 315] width 71 height 71
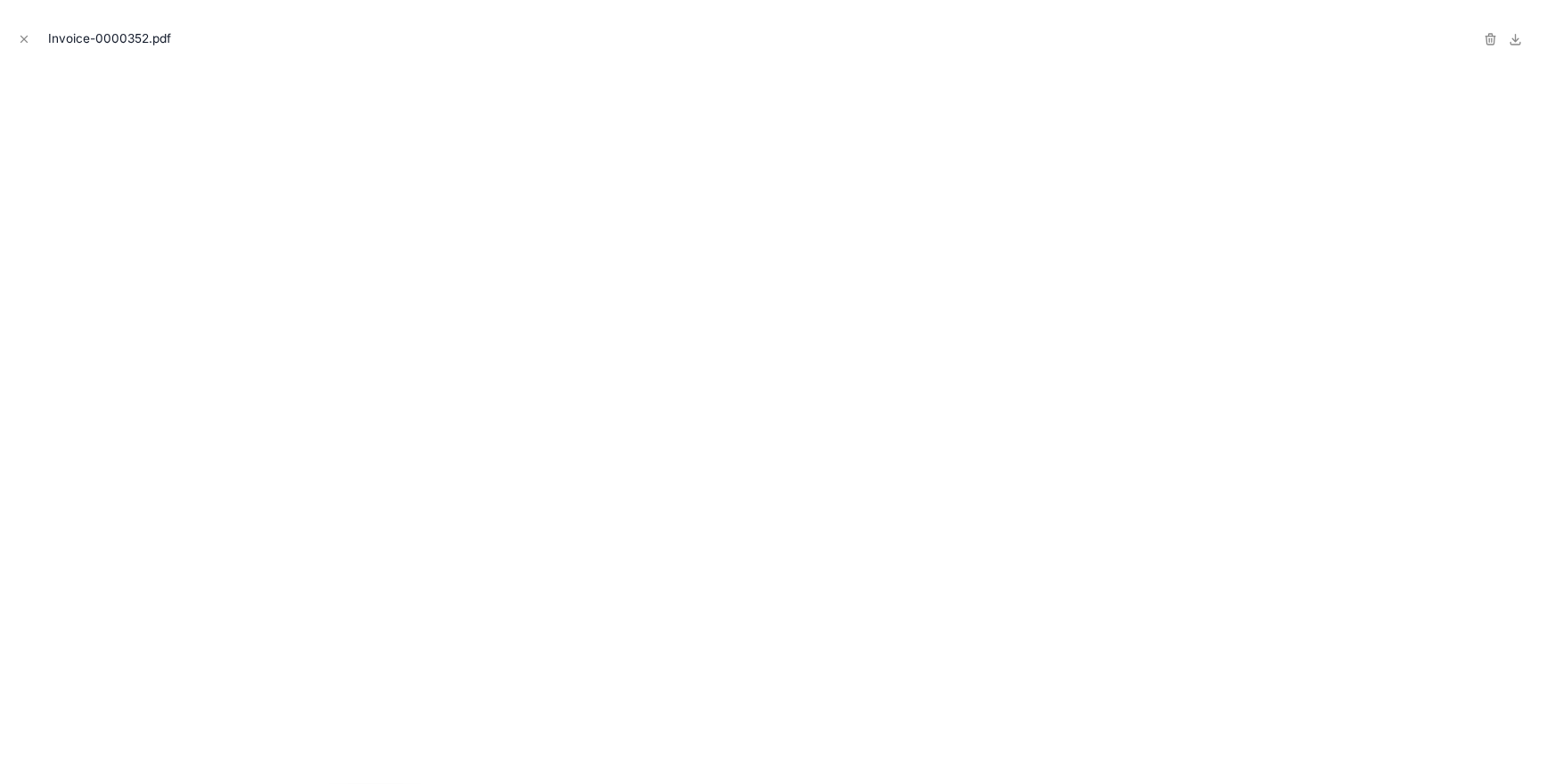
click at [21, 36] on icon "Close modal" at bounding box center [24, 39] width 7 height 7
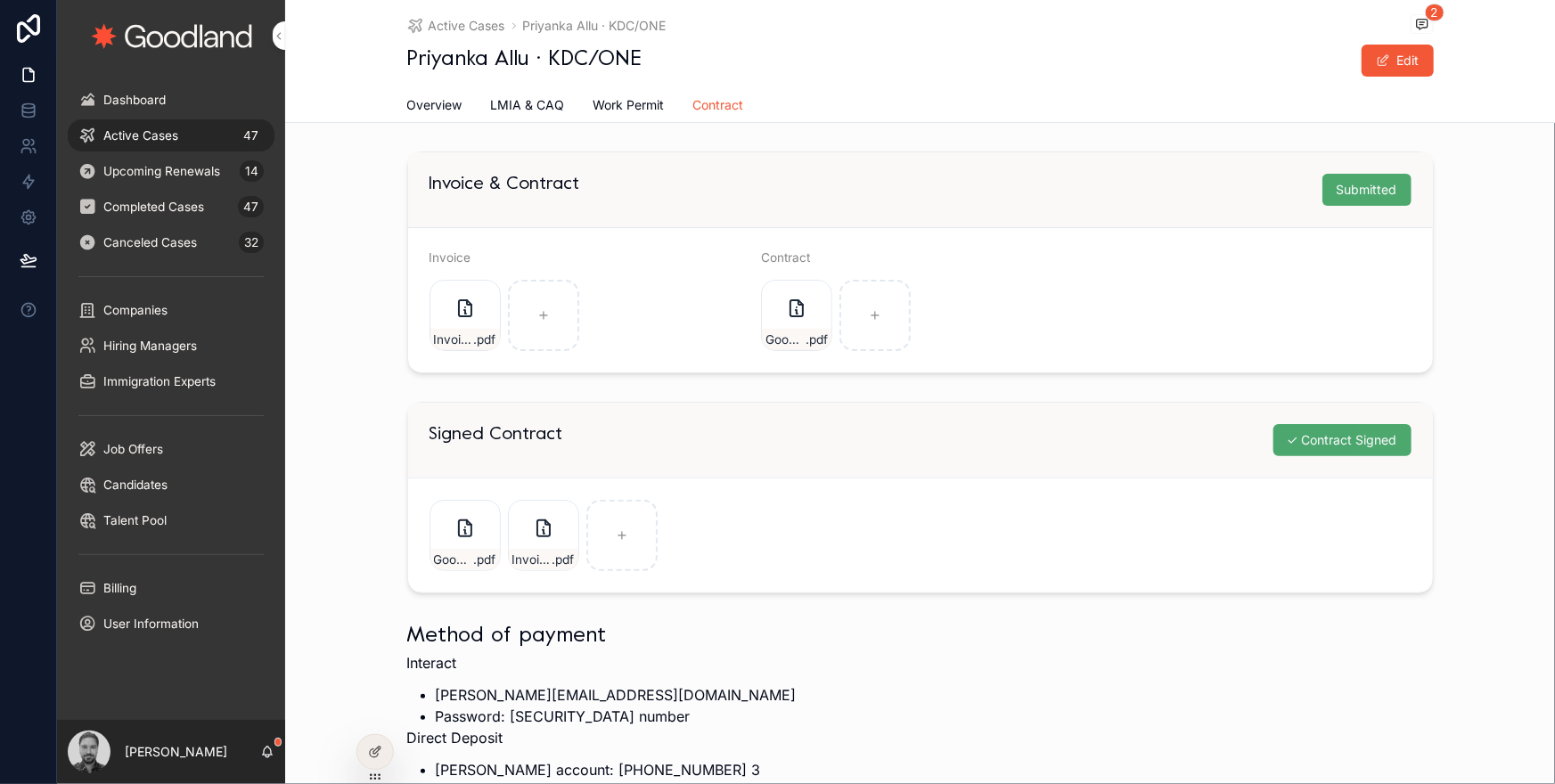
click at [173, 125] on div "Active Cases 47" at bounding box center [171, 135] width 186 height 29
